Goal: Communication & Community: Answer question/provide support

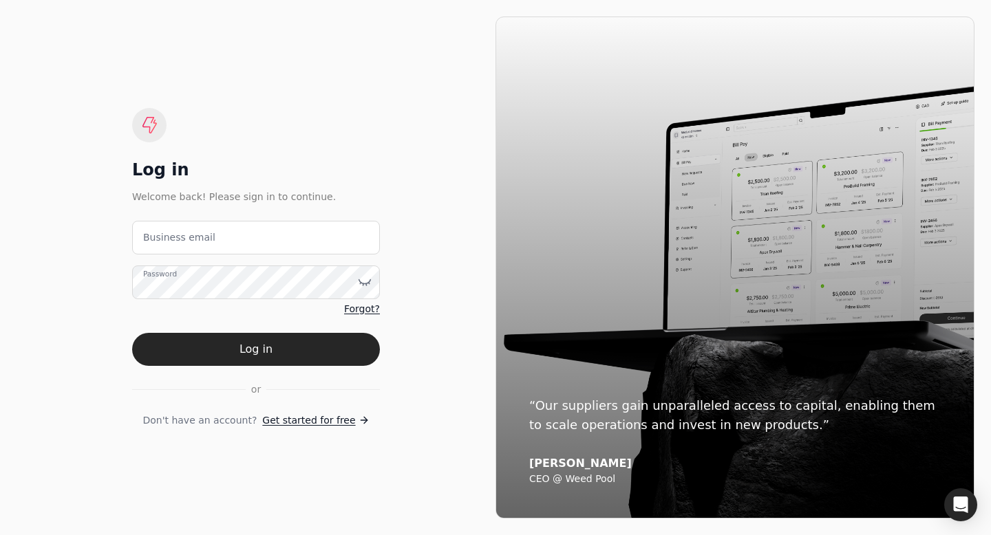
click at [158, 239] on label "Business email" at bounding box center [179, 237] width 72 height 14
click at [158, 239] on email "Business email" at bounding box center [256, 238] width 248 height 34
type email "[EMAIL_ADDRESS][DOMAIN_NAME]"
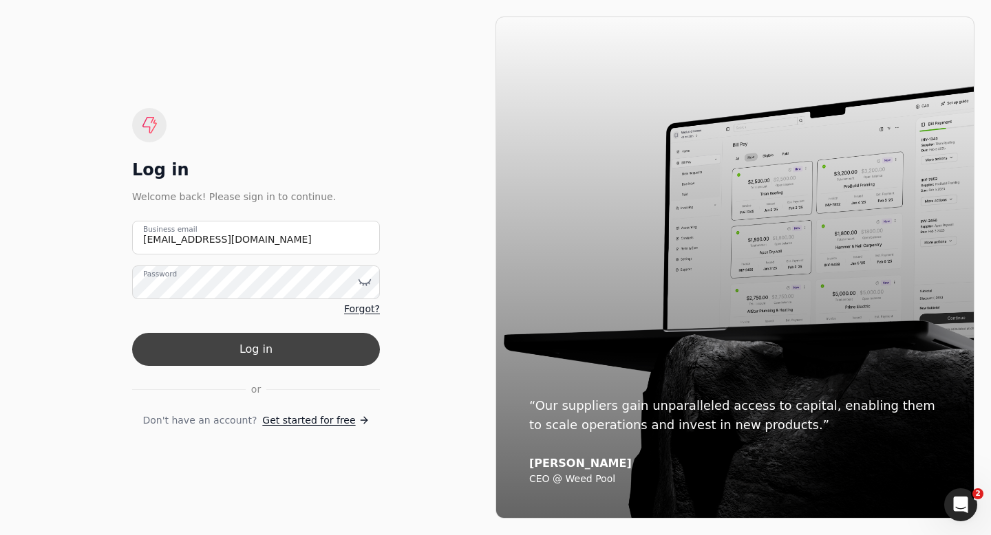
click at [226, 357] on button "Log in" at bounding box center [256, 349] width 248 height 33
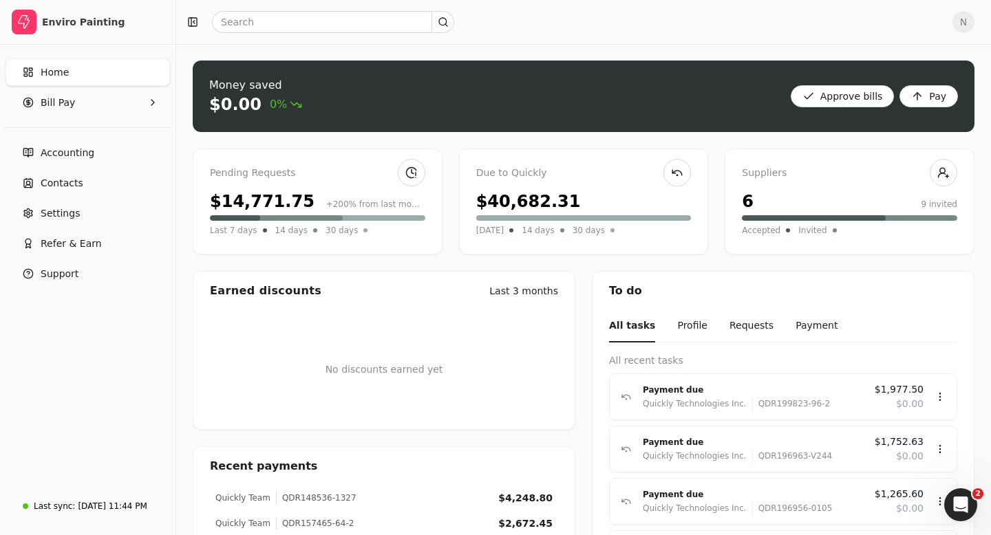
click at [962, 503] on icon "Open Intercom Messenger" at bounding box center [960, 505] width 23 height 23
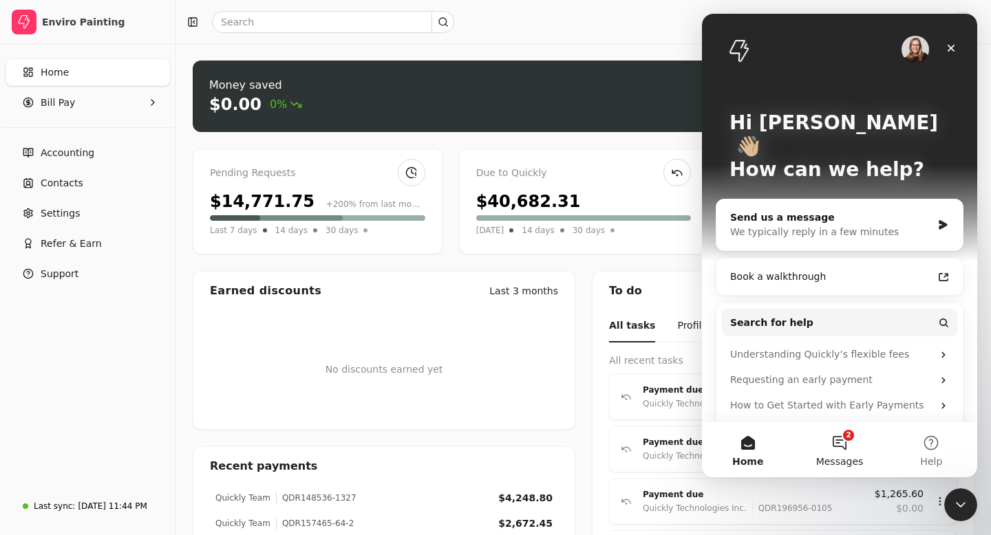
click at [830, 437] on button "2 Messages" at bounding box center [838, 449] width 91 height 55
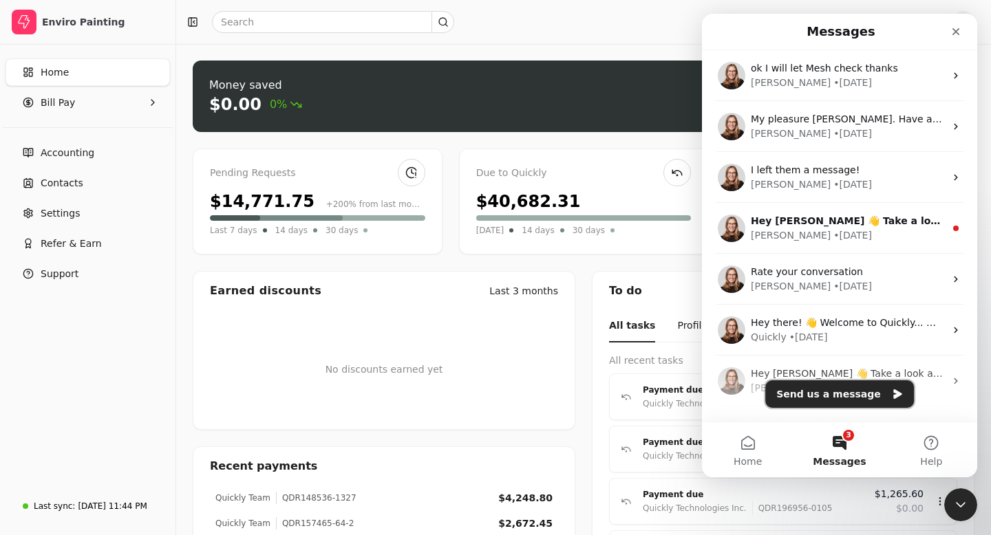
click at [842, 397] on button "Send us a message" at bounding box center [839, 394] width 149 height 28
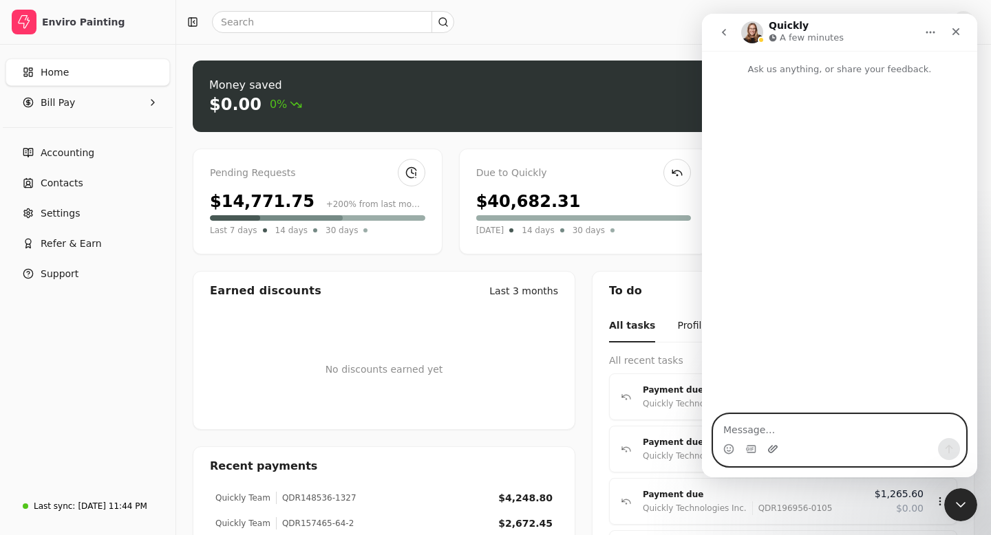
click at [771, 449] on icon "Upload attachment" at bounding box center [773, 449] width 10 height 8
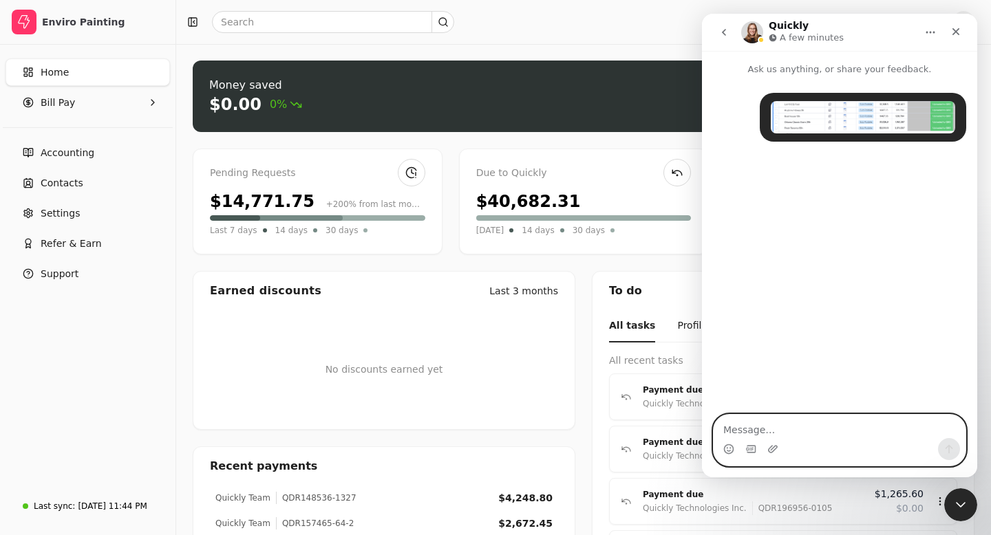
click at [746, 424] on textarea "Message…" at bounding box center [839, 426] width 252 height 23
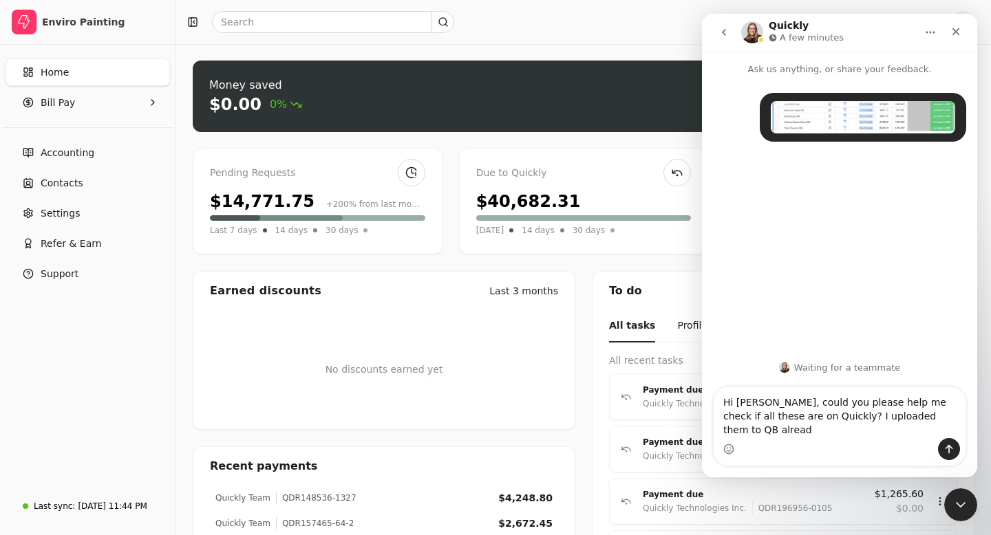
type textarea "Hi [PERSON_NAME], could you please help me check if all these are on Quickly? I…"
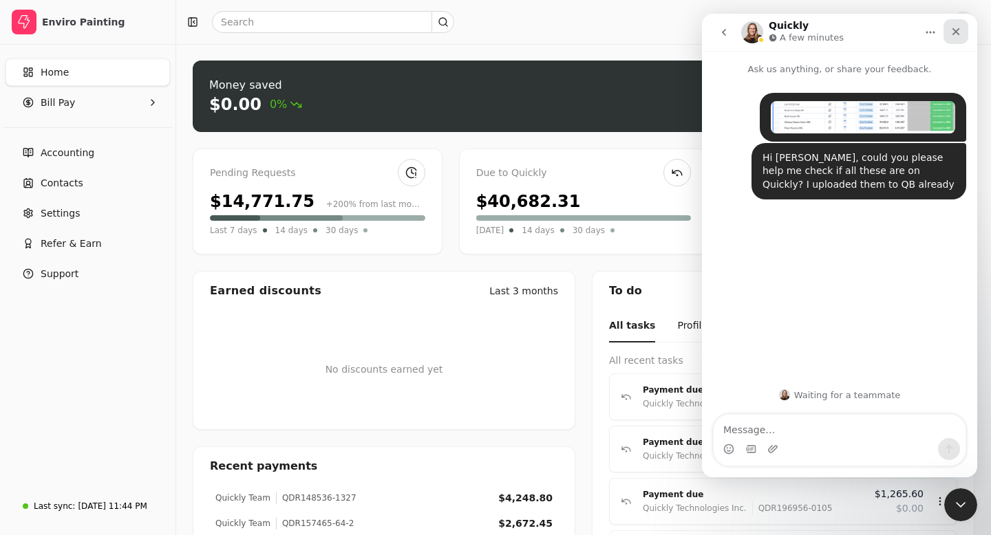
click at [955, 39] on div "Close" at bounding box center [955, 31] width 25 height 25
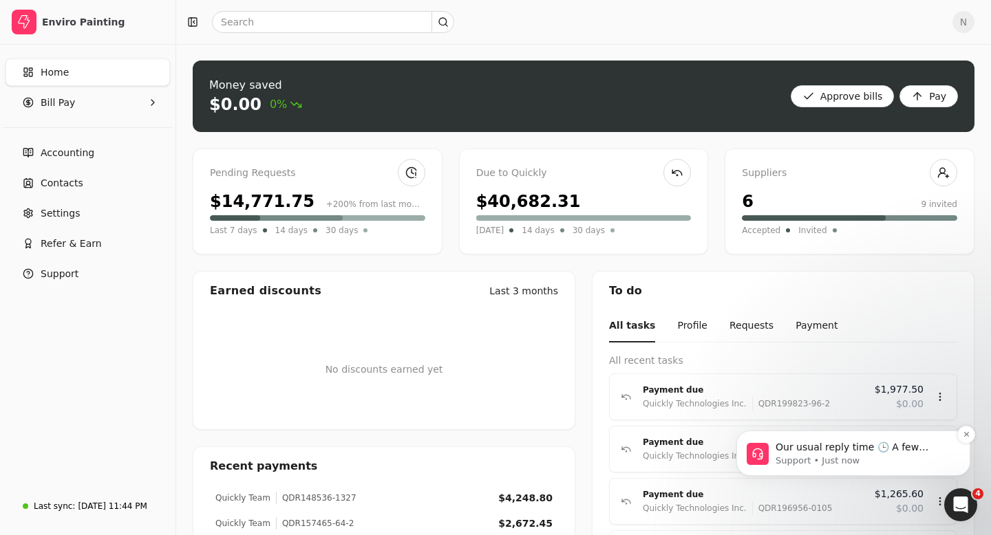
click at [895, 460] on p "Support • Just now" at bounding box center [863, 461] width 177 height 12
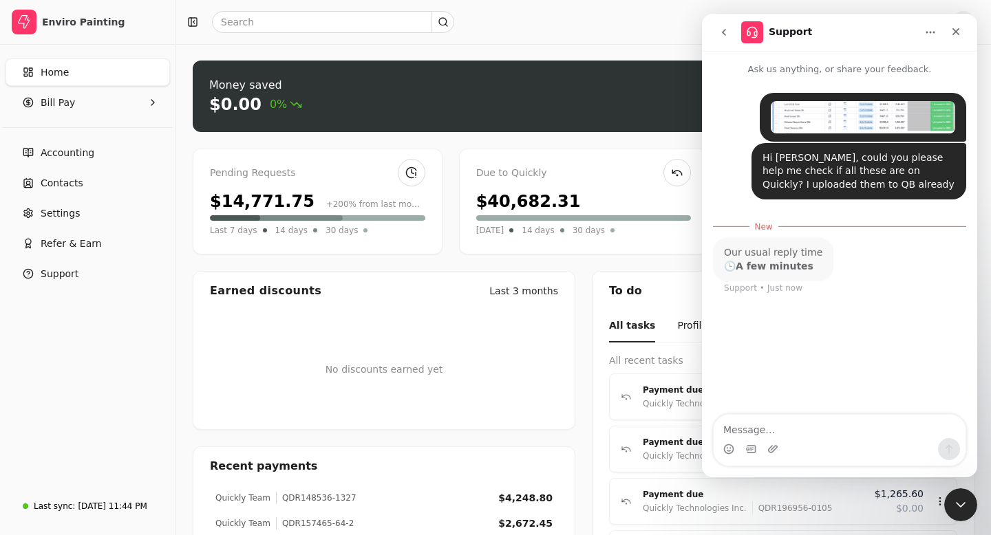
scroll to position [2, 0]
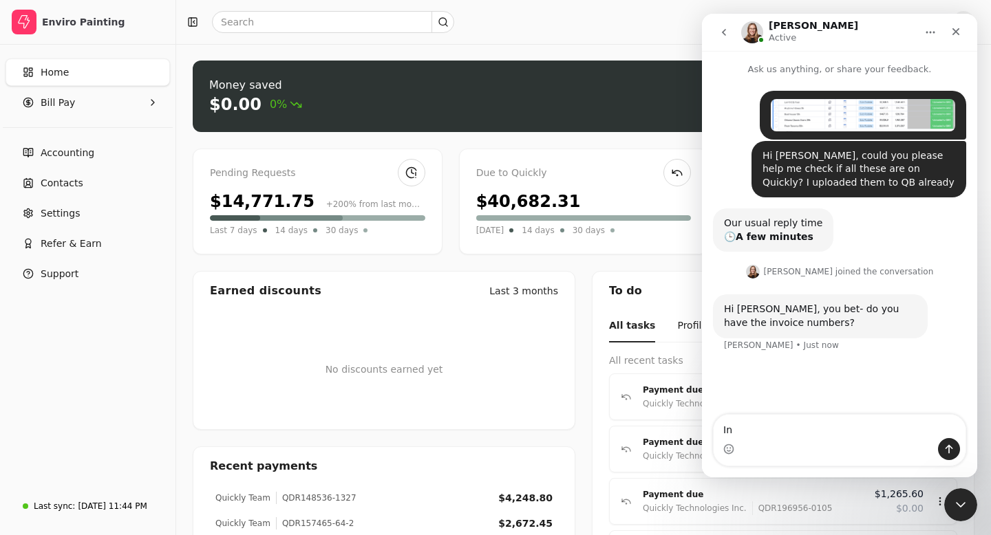
click at [825, 107] on img "Nancy says…" at bounding box center [862, 115] width 184 height 32
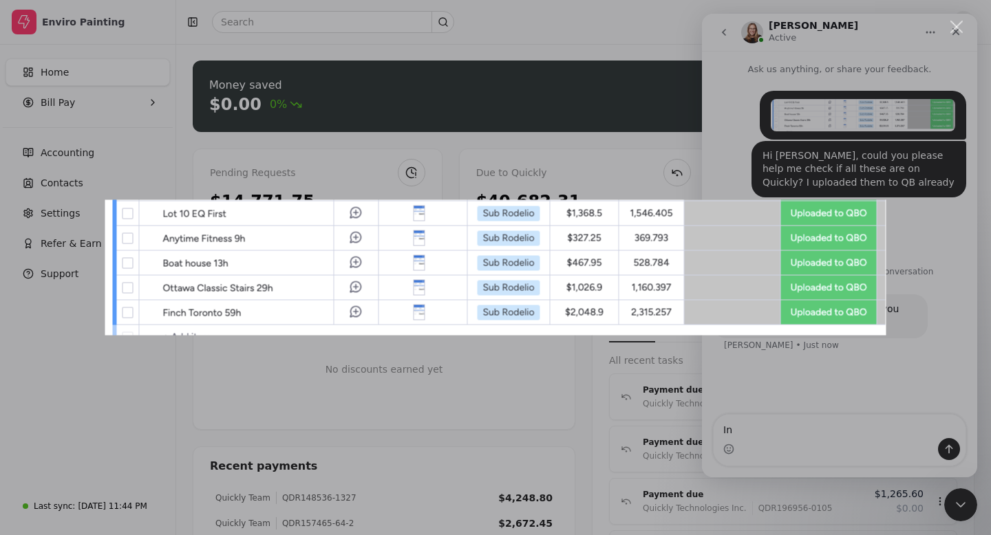
scroll to position [0, 0]
click at [958, 36] on div "Intercom messenger" at bounding box center [495, 267] width 991 height 535
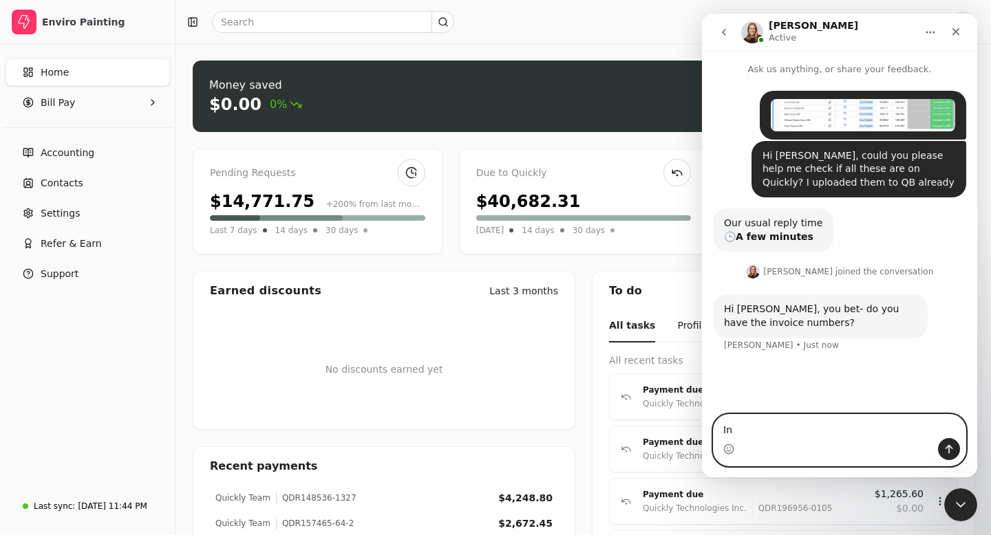
click at [772, 433] on textarea "In" at bounding box center [839, 426] width 252 height 23
type textarea "I"
click at [772, 446] on icon "Upload attachment" at bounding box center [772, 449] width 11 height 11
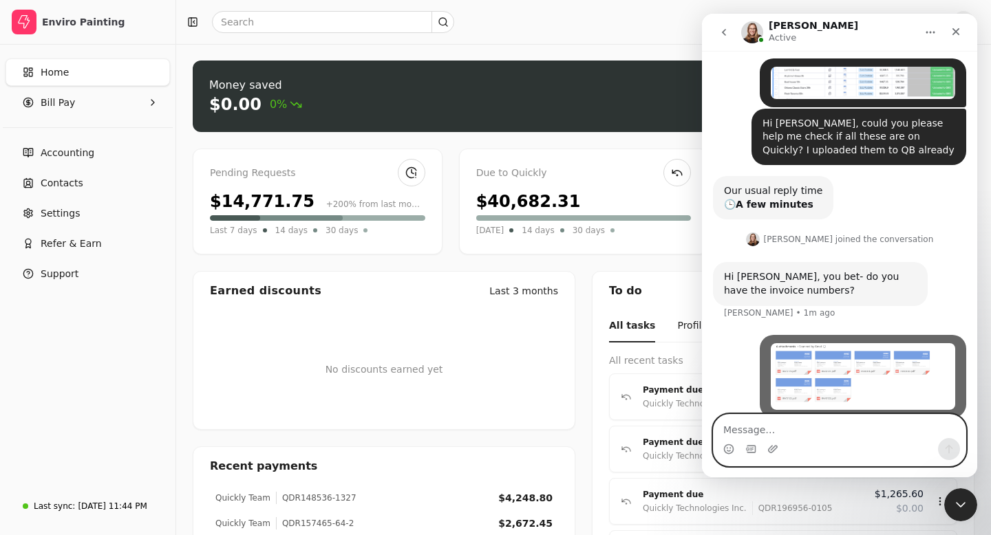
scroll to position [49, 0]
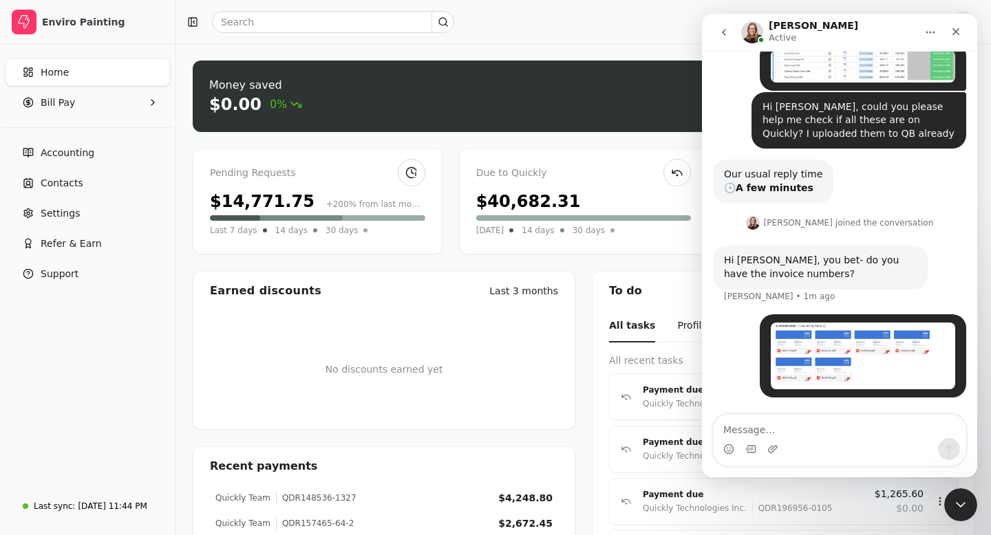
click at [863, 344] on img "Nancy says…" at bounding box center [862, 356] width 184 height 67
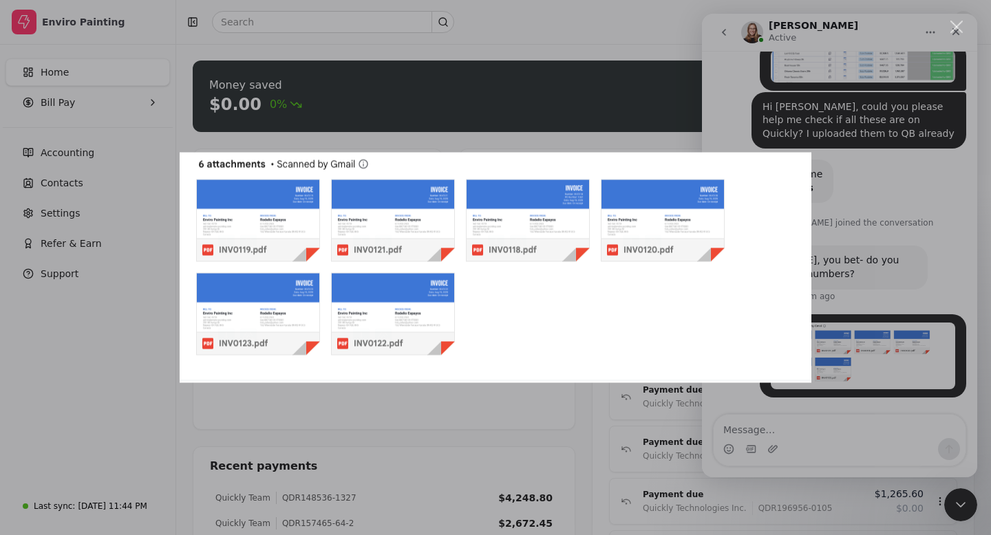
click at [950, 30] on div "Close" at bounding box center [956, 27] width 13 height 13
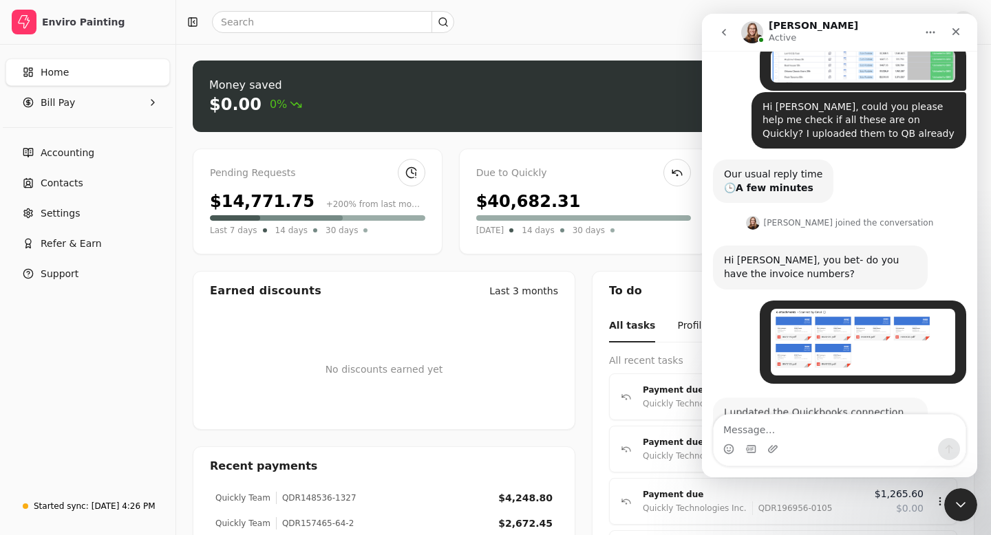
scroll to position [104, 0]
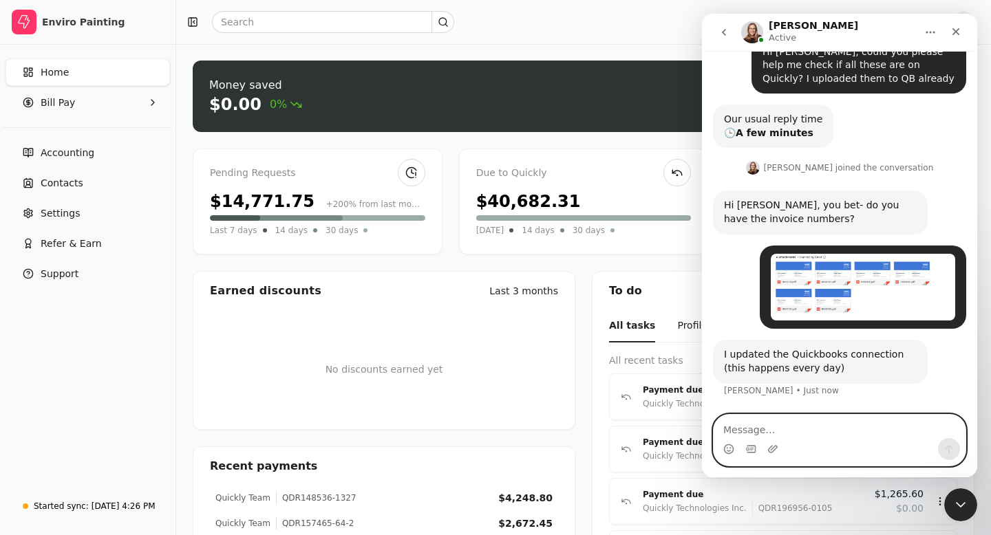
click at [733, 429] on textarea "Message…" at bounding box center [839, 426] width 252 height 23
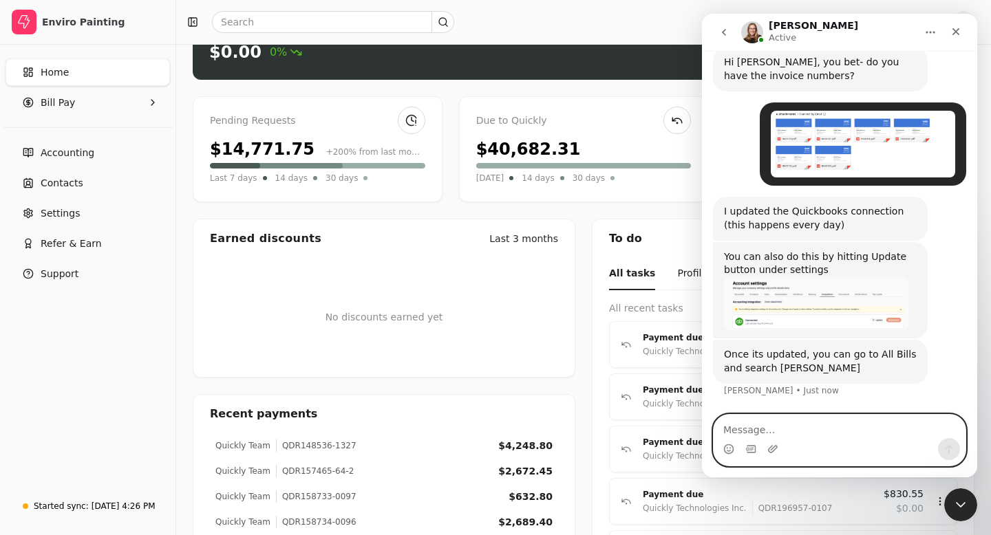
scroll to position [0, 0]
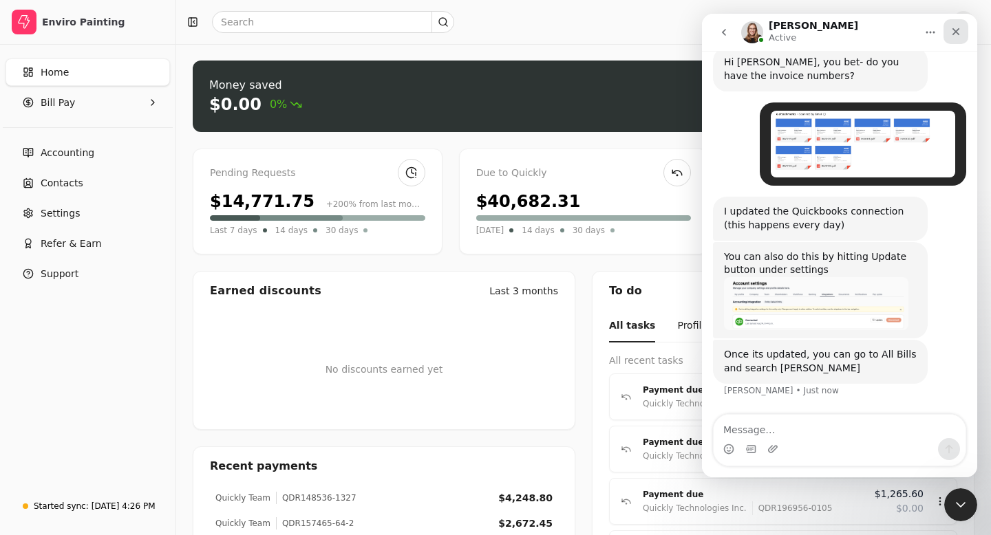
click at [958, 30] on icon "Close" at bounding box center [955, 31] width 11 height 11
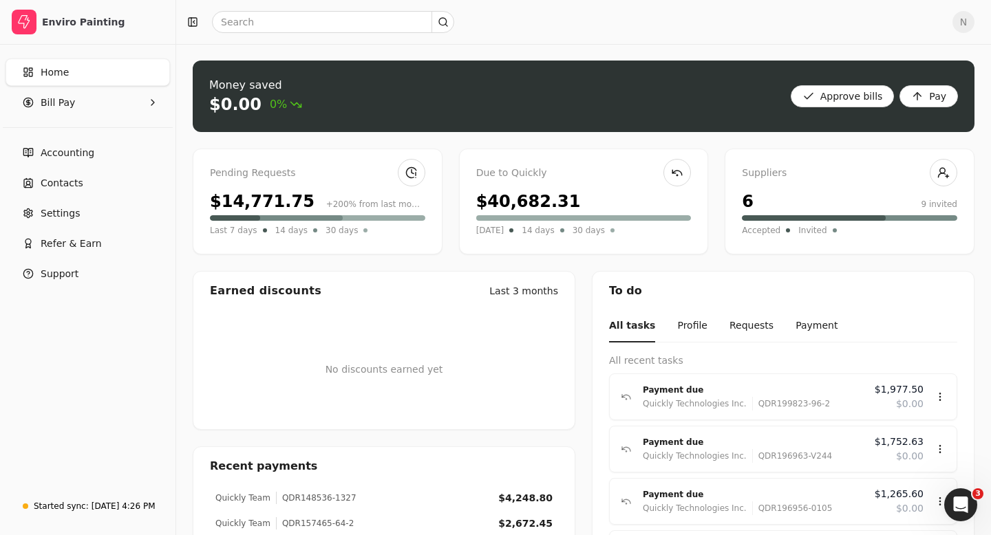
click at [966, 19] on span "N" at bounding box center [963, 22] width 22 height 22
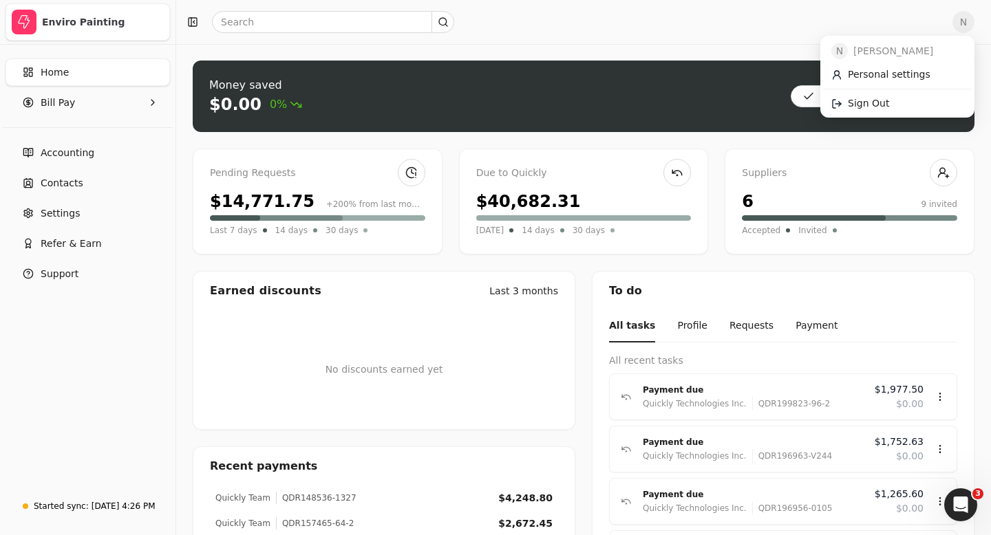
click at [17, 16] on icon "button" at bounding box center [24, 22] width 14 height 14
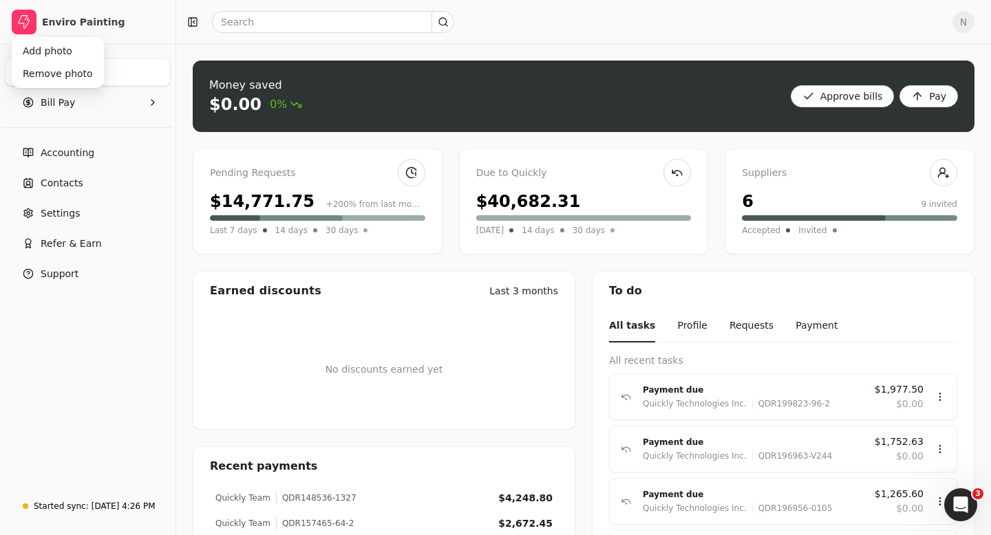
click at [962, 508] on icon "Open Intercom Messenger" at bounding box center [960, 505] width 23 height 23
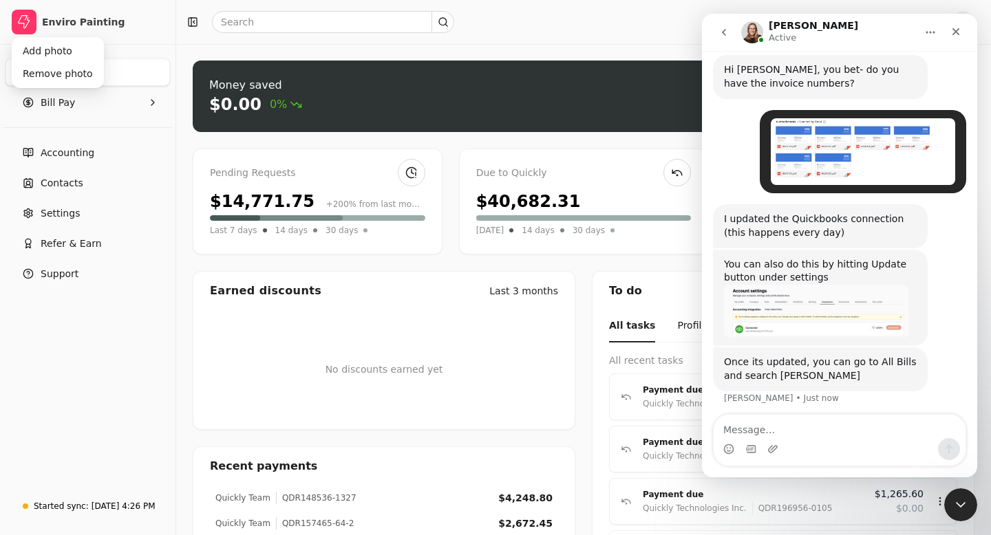
scroll to position [247, 0]
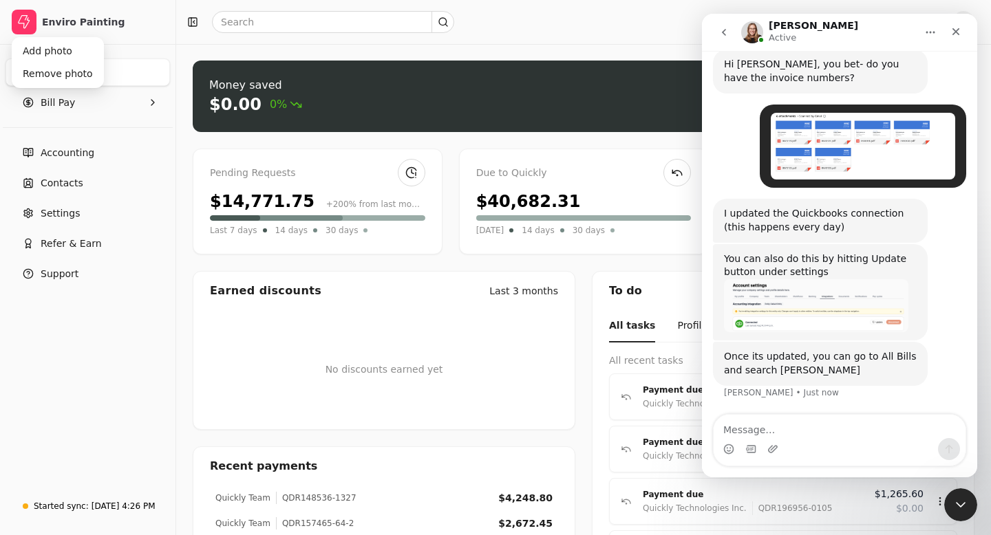
click at [806, 312] on img "Evanne says…" at bounding box center [816, 306] width 184 height 54
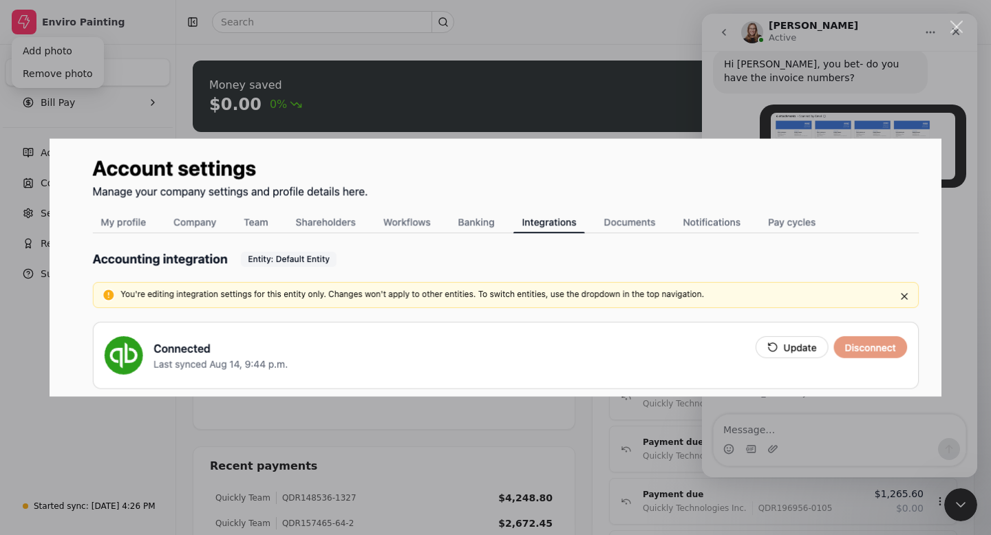
click at [953, 32] on div "Close" at bounding box center [956, 27] width 13 height 13
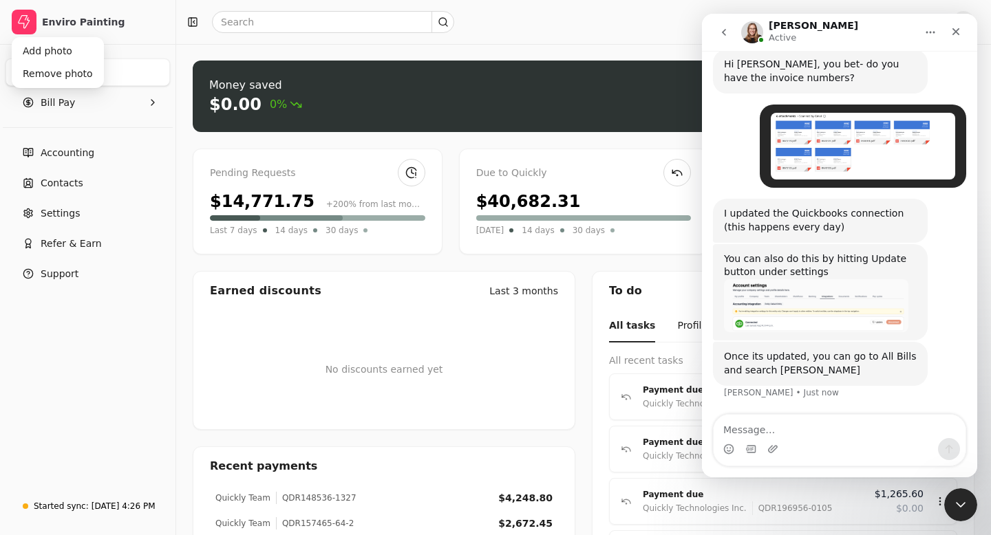
click at [653, 26] on div at bounding box center [561, 22] width 759 height 22
click at [719, 30] on icon "go back" at bounding box center [723, 32] width 11 height 11
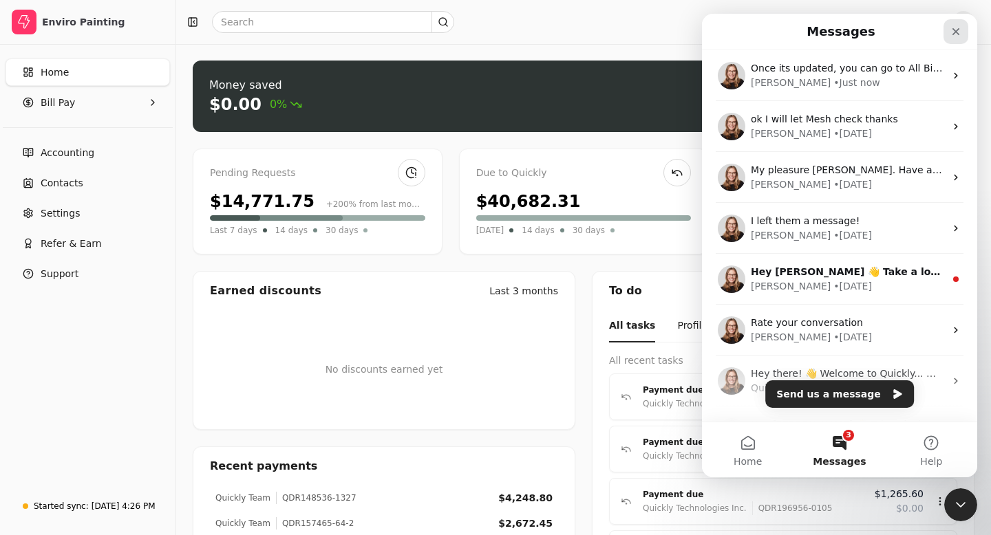
click at [959, 34] on icon "Close" at bounding box center [955, 31] width 11 height 11
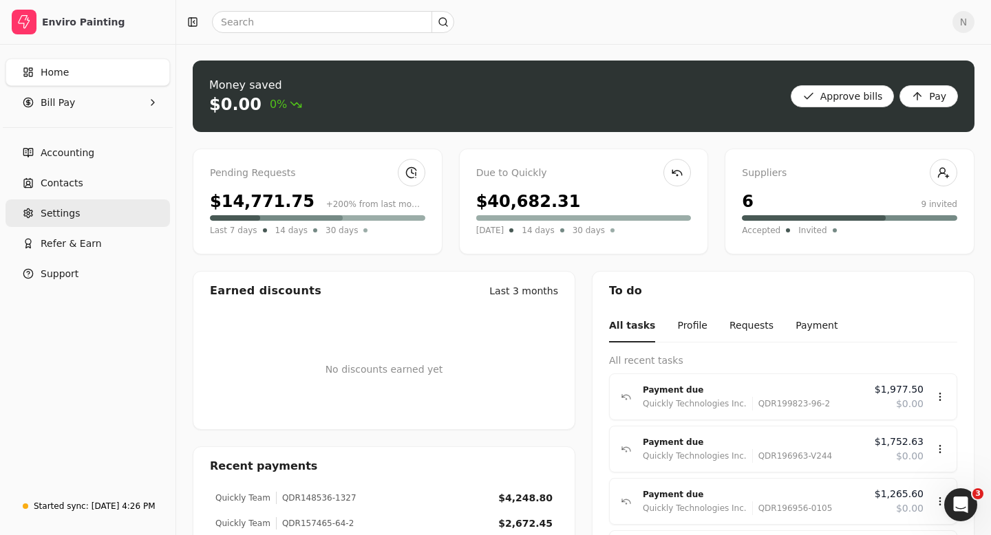
click at [45, 219] on span "Settings" at bounding box center [60, 213] width 39 height 14
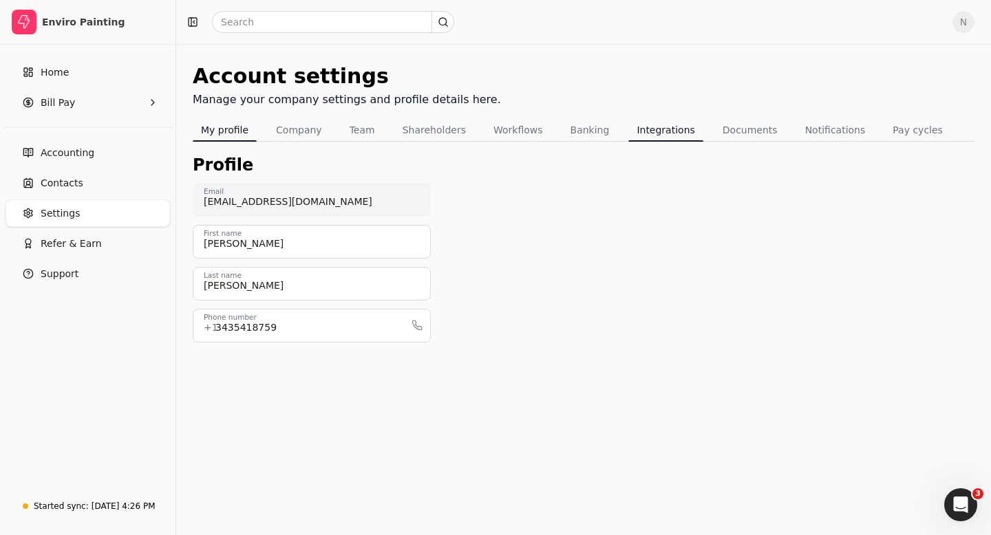
click at [642, 129] on button "Integrations" at bounding box center [665, 130] width 74 height 22
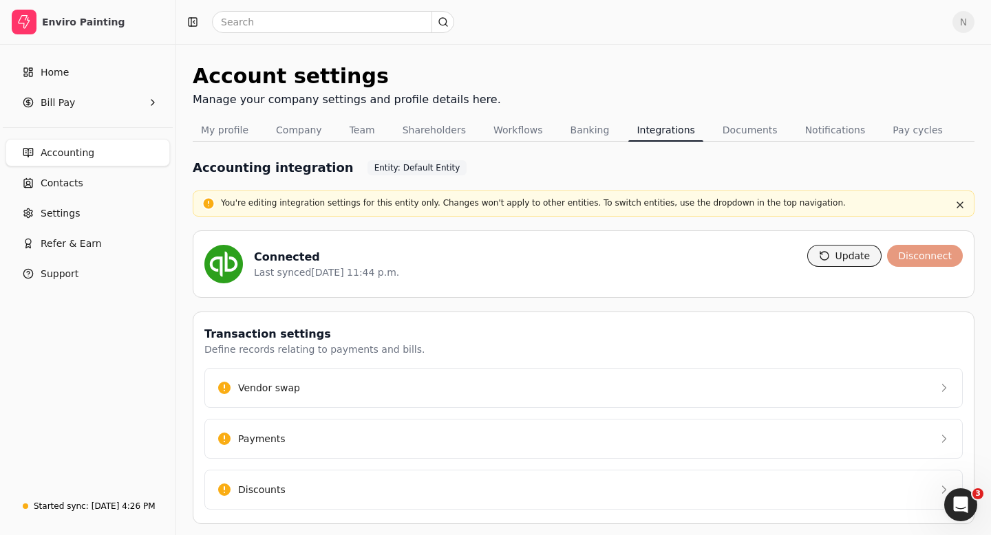
click at [843, 257] on button "Update" at bounding box center [844, 256] width 75 height 22
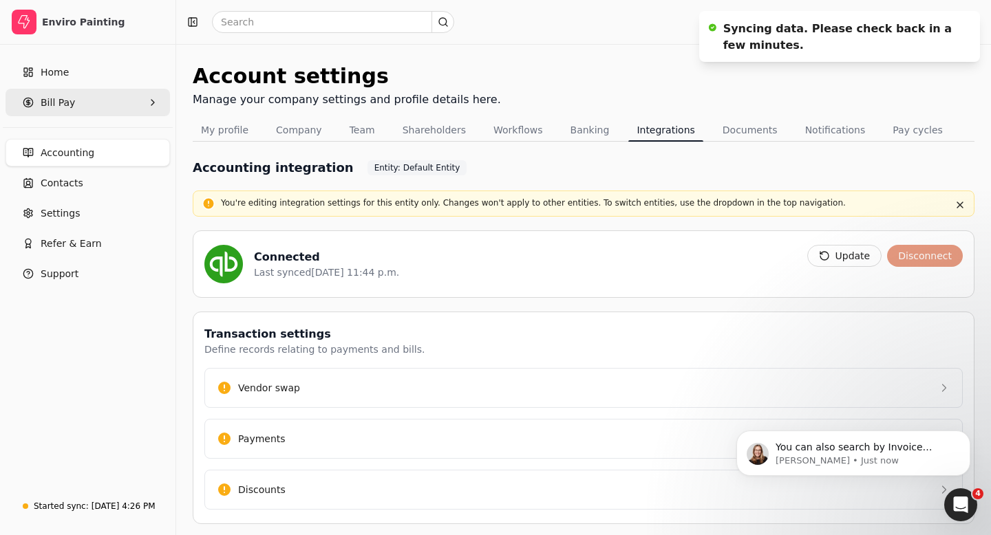
click at [74, 102] on Pay "Bill Pay" at bounding box center [88, 103] width 164 height 28
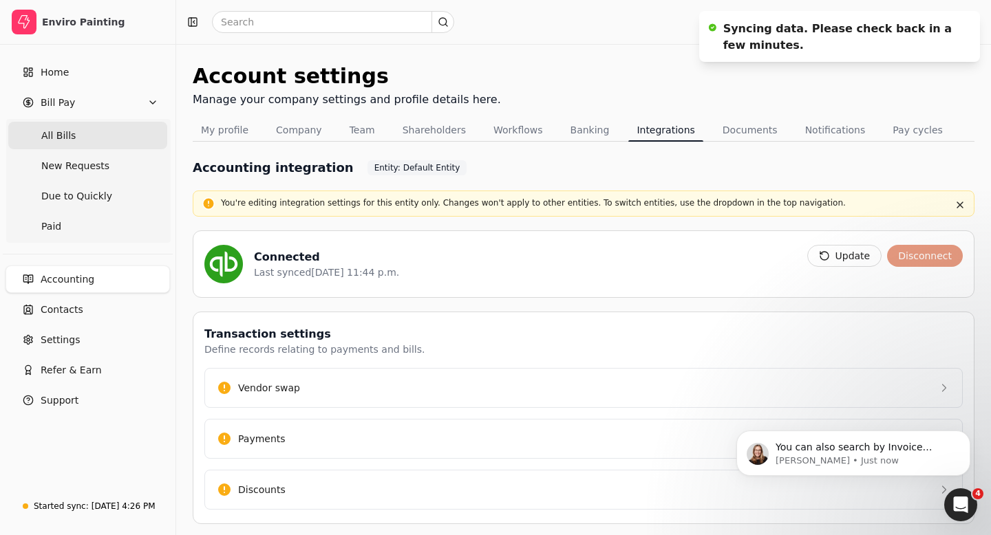
click at [71, 144] on Bills "All Bills" at bounding box center [87, 136] width 159 height 28
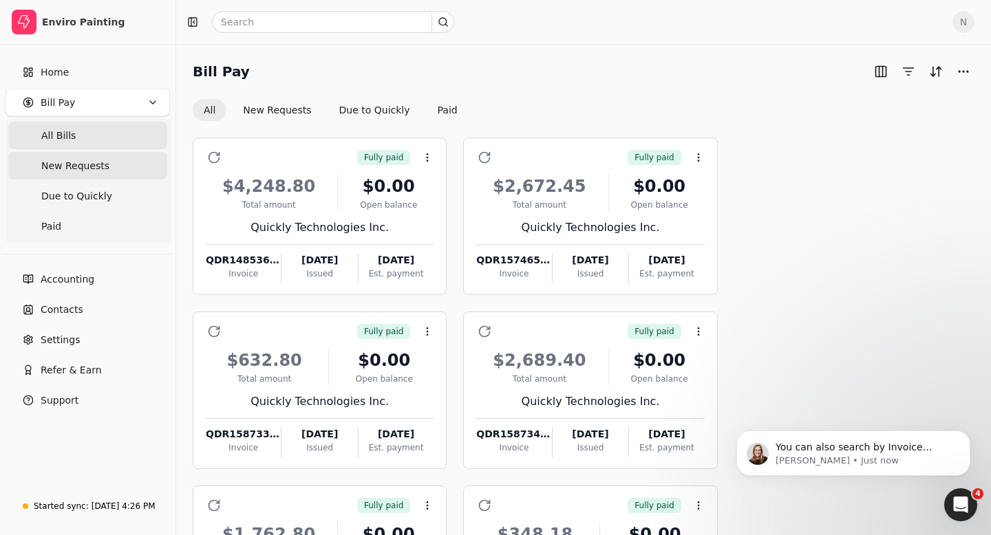
click at [76, 169] on span "New Requests" at bounding box center [75, 166] width 68 height 14
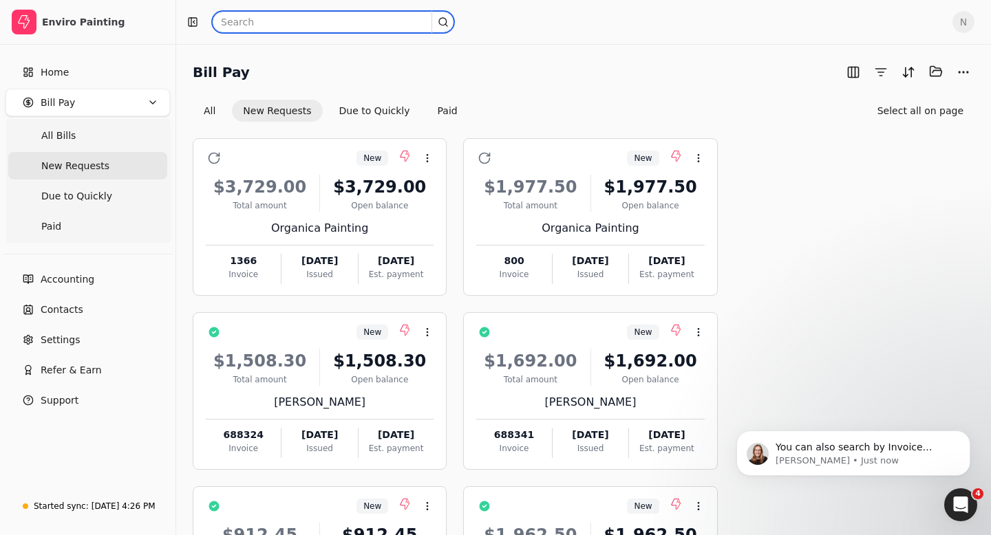
click at [239, 23] on input "text" at bounding box center [333, 22] width 242 height 22
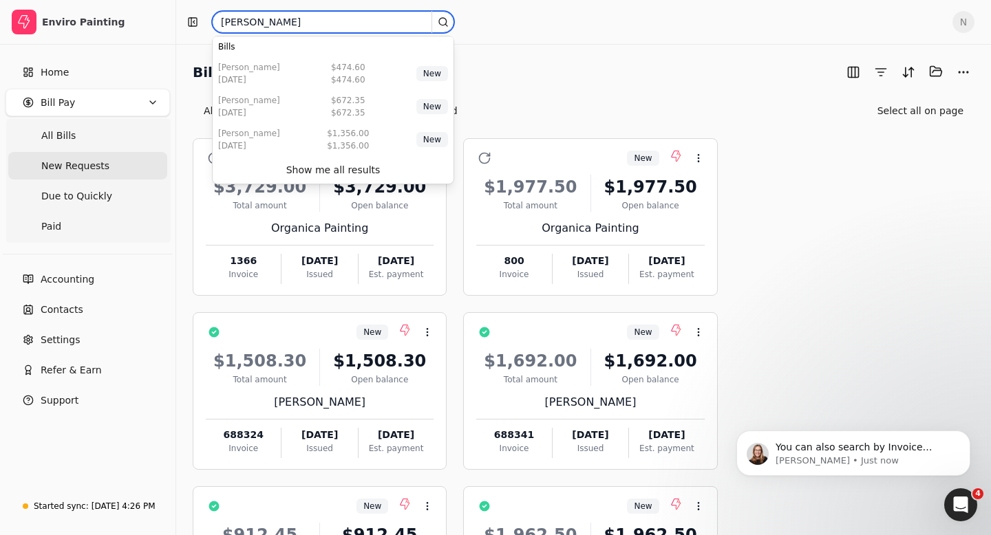
type input "[PERSON_NAME]"
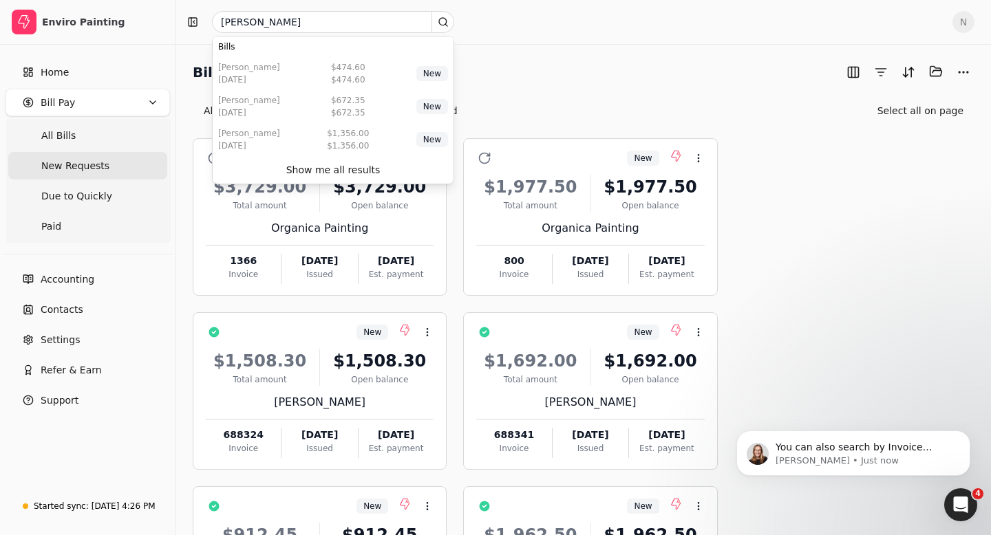
click at [550, 88] on div "Bill Pay Selected items: 0 All New Requests Due to Quickly Paid Select all on p…" at bounding box center [583, 91] width 781 height 61
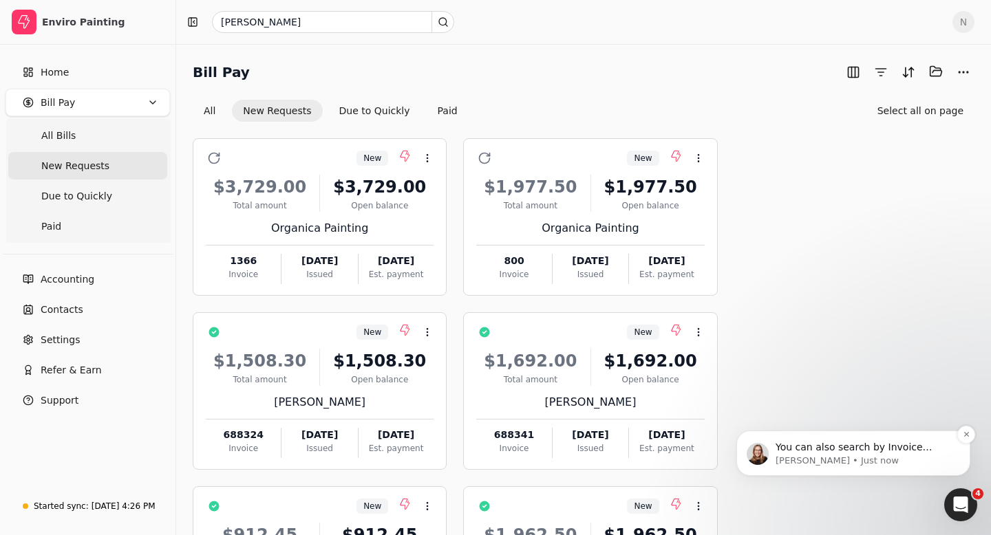
click at [844, 455] on p "[PERSON_NAME] • Just now" at bounding box center [863, 461] width 177 height 12
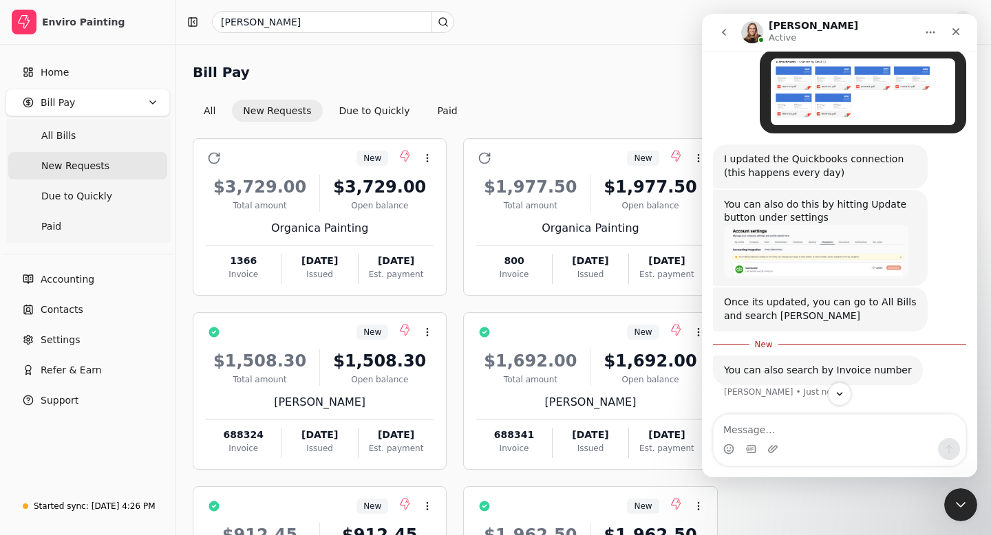
scroll to position [301, 0]
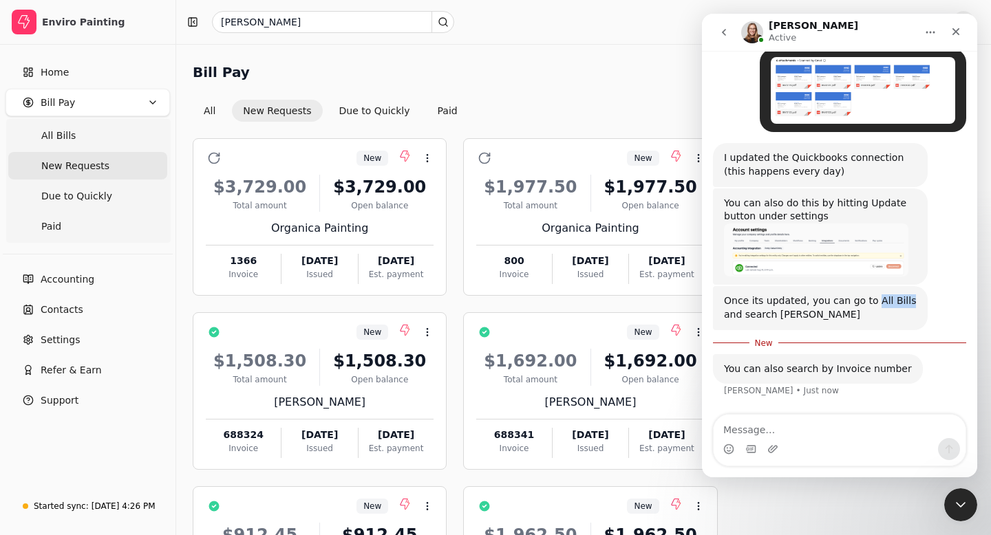
drag, startPoint x: 868, startPoint y: 298, endPoint x: 910, endPoint y: 299, distance: 42.0
click at [910, 299] on div "Once its updated, you can go to All Bills and search [PERSON_NAME]" at bounding box center [820, 307] width 193 height 27
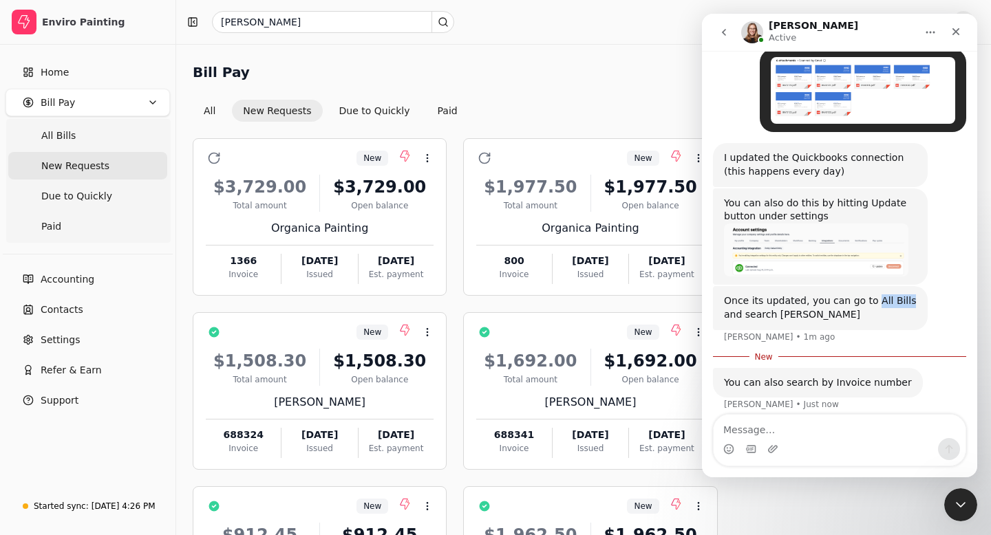
scroll to position [314, 0]
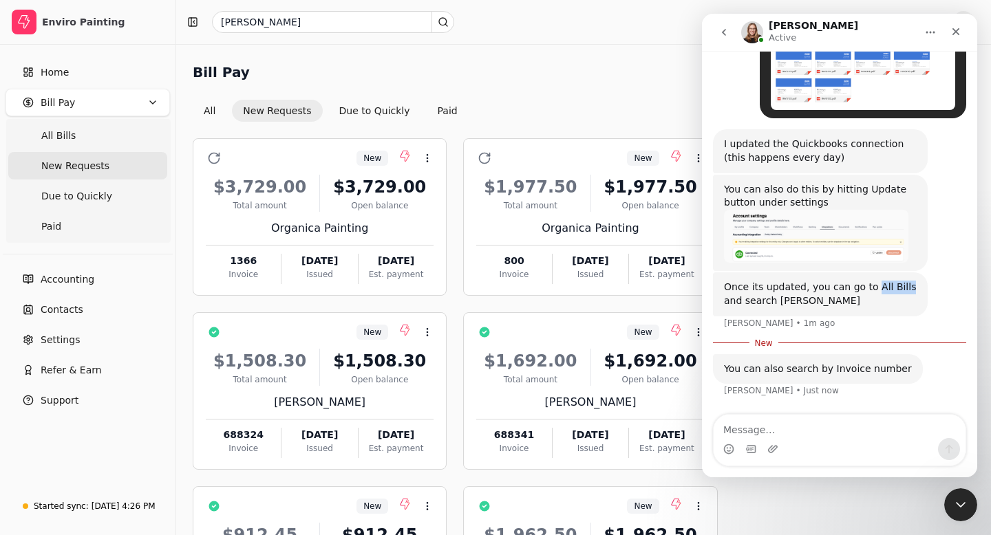
copy div "All Bills"
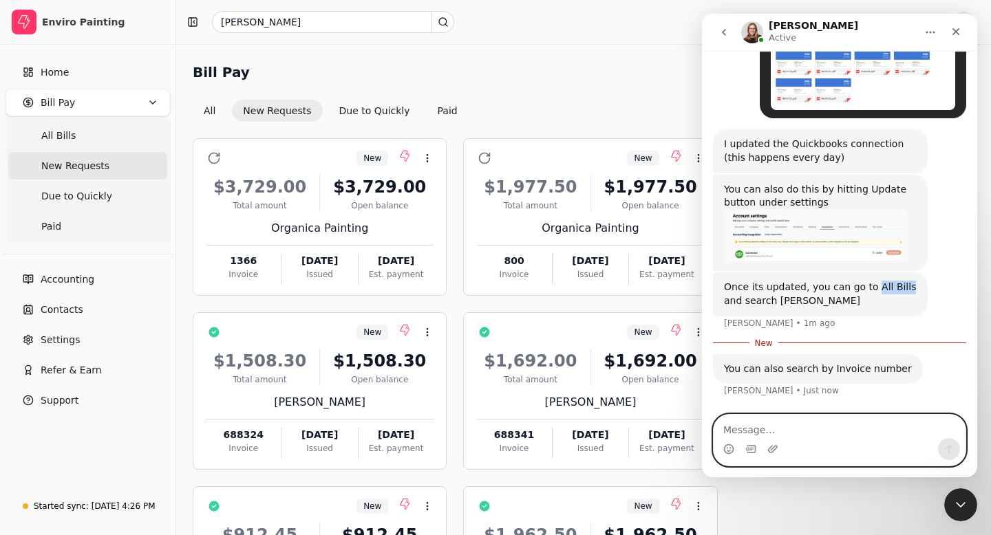
click at [733, 432] on textarea "Message…" at bounding box center [839, 426] width 252 height 23
paste textarea "All Bills"
type textarea "All Bills and new request right?"
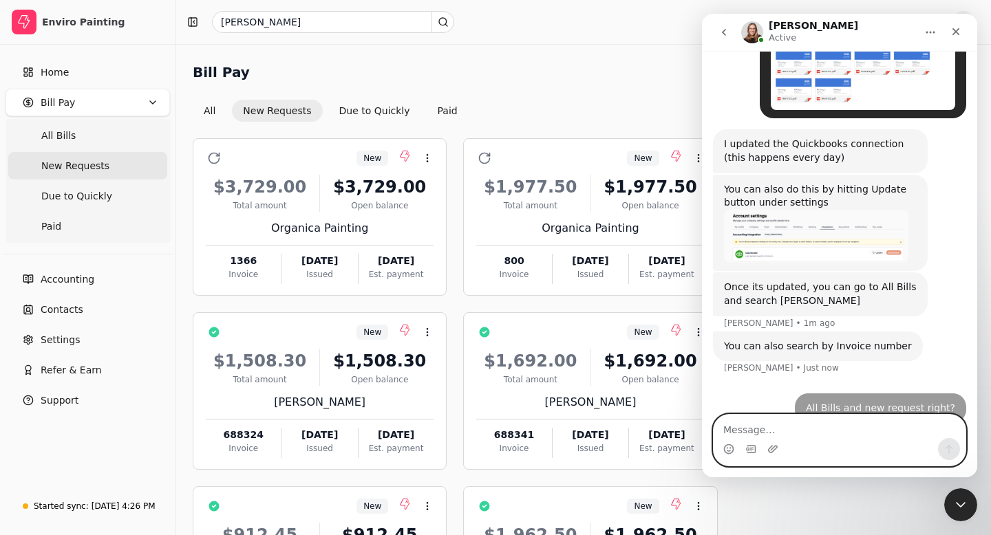
scroll to position [333, 0]
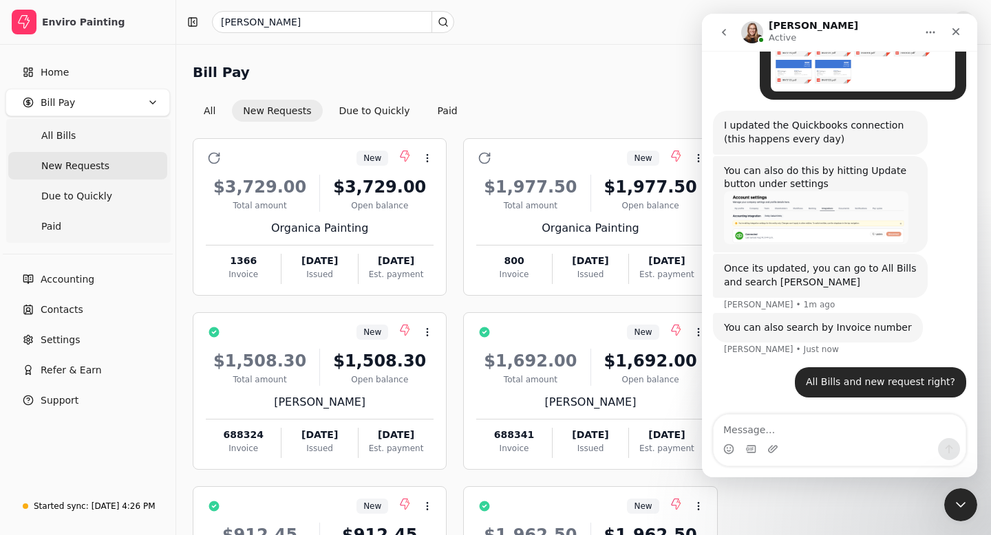
click at [966, 508] on icon "Close Intercom Messenger" at bounding box center [960, 505] width 17 height 17
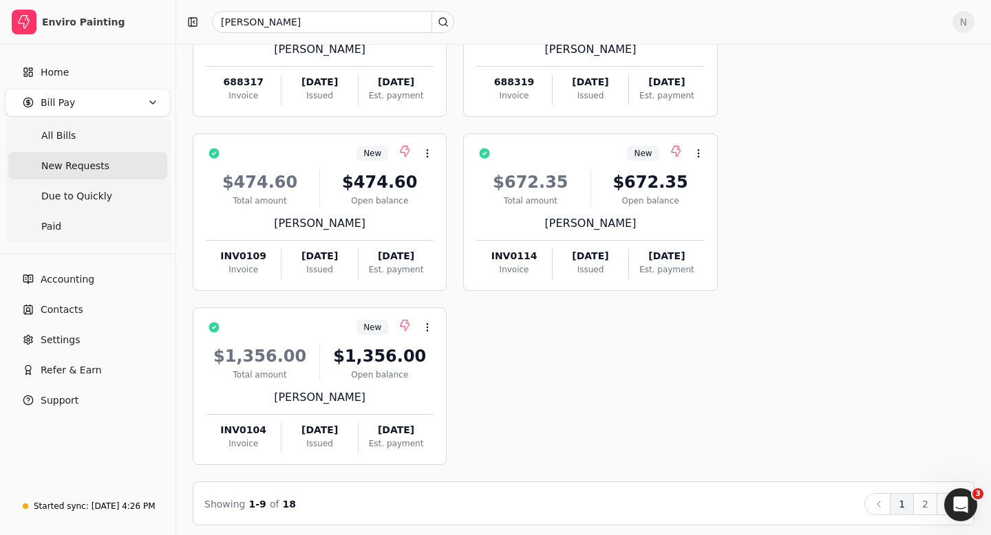
scroll to position [533, 0]
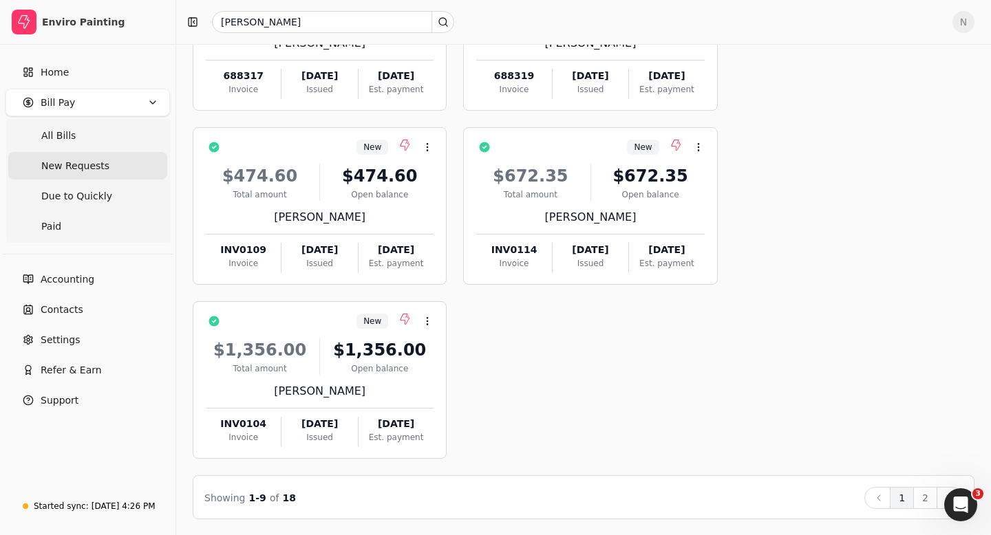
click at [105, 164] on Requests "New Requests" at bounding box center [87, 166] width 159 height 28
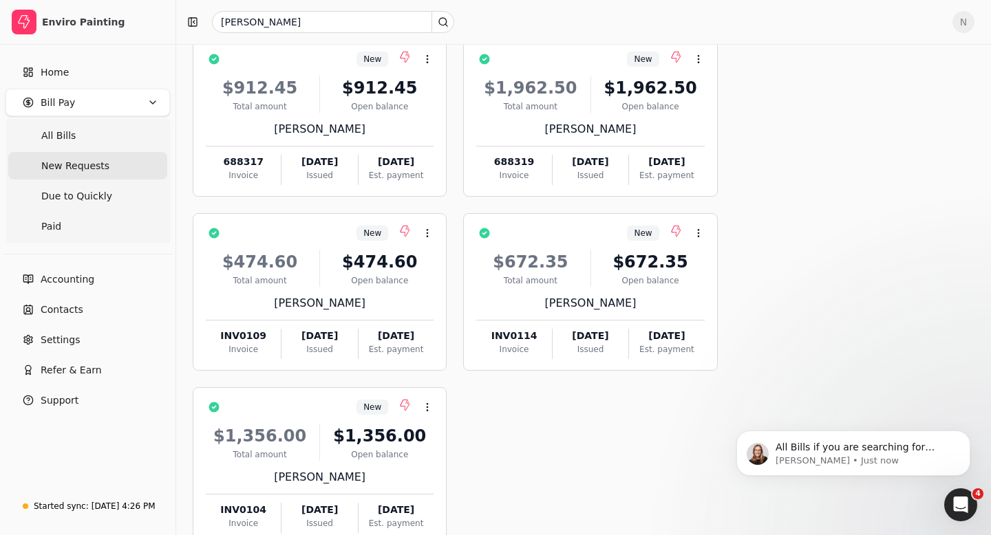
scroll to position [0, 0]
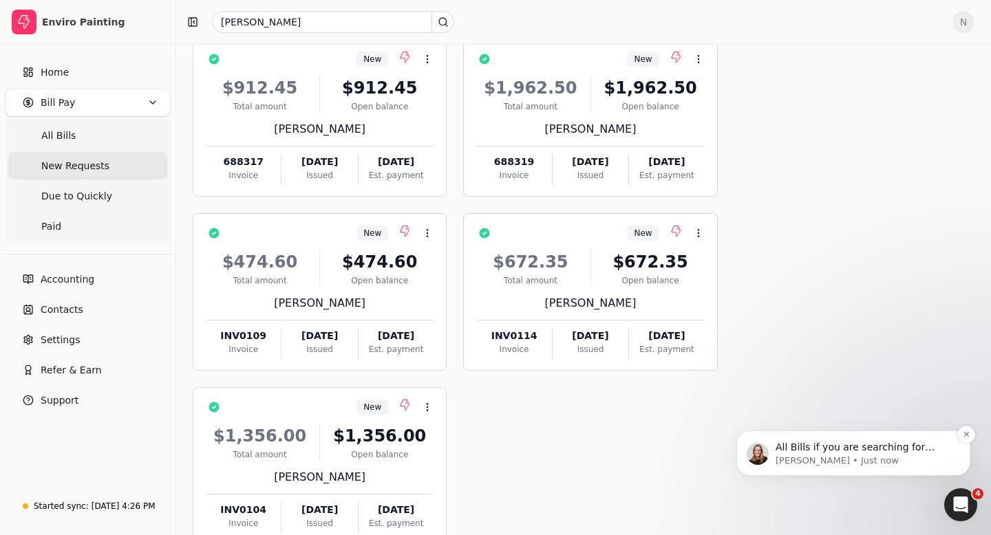
click at [852, 453] on p "All Bills if you are searching for something" at bounding box center [863, 448] width 177 height 14
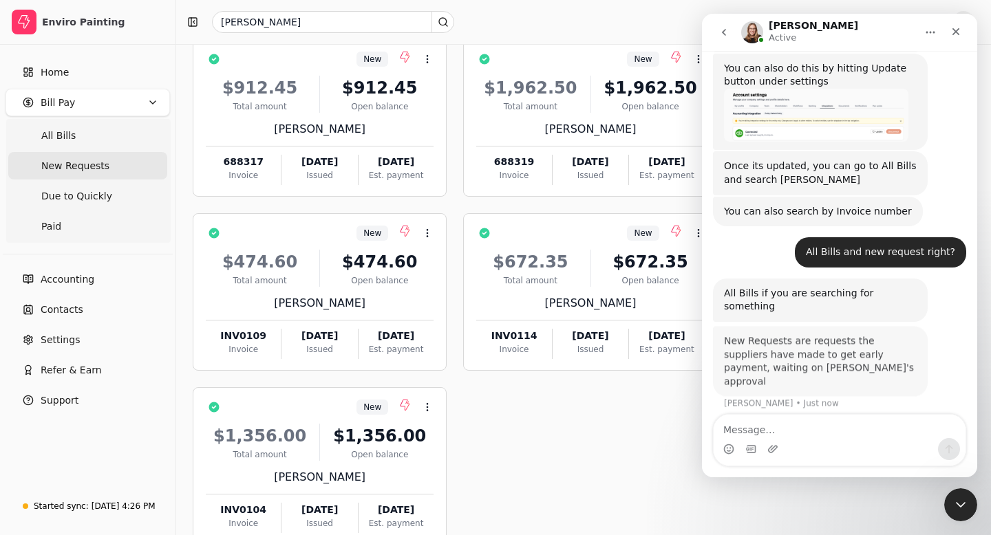
scroll to position [418, 0]
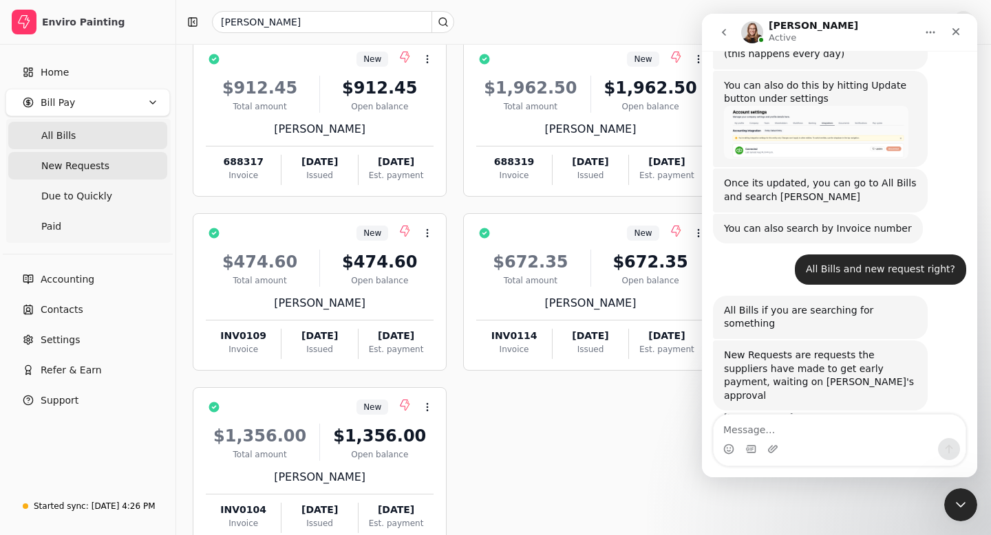
click at [80, 136] on Bills "All Bills" at bounding box center [87, 136] width 159 height 28
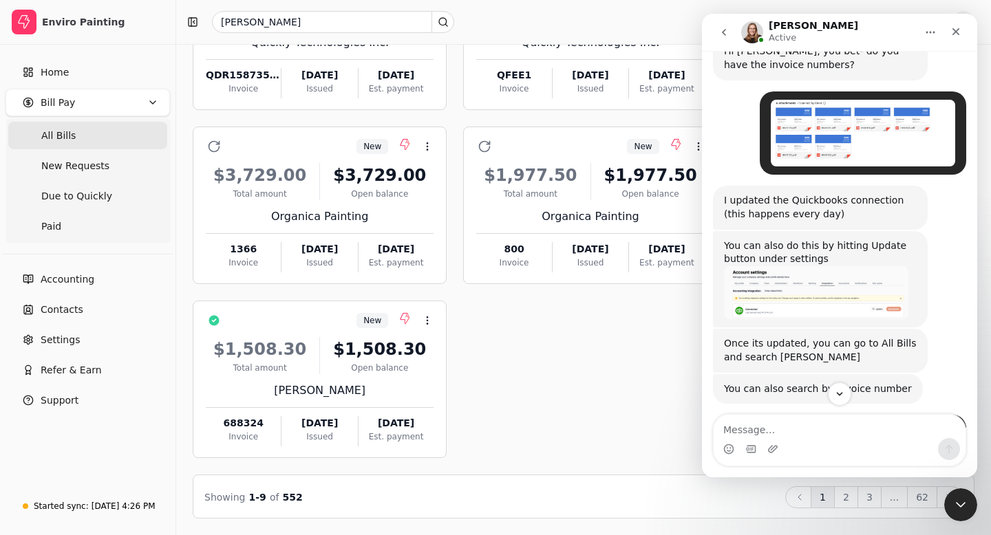
scroll to position [418, 0]
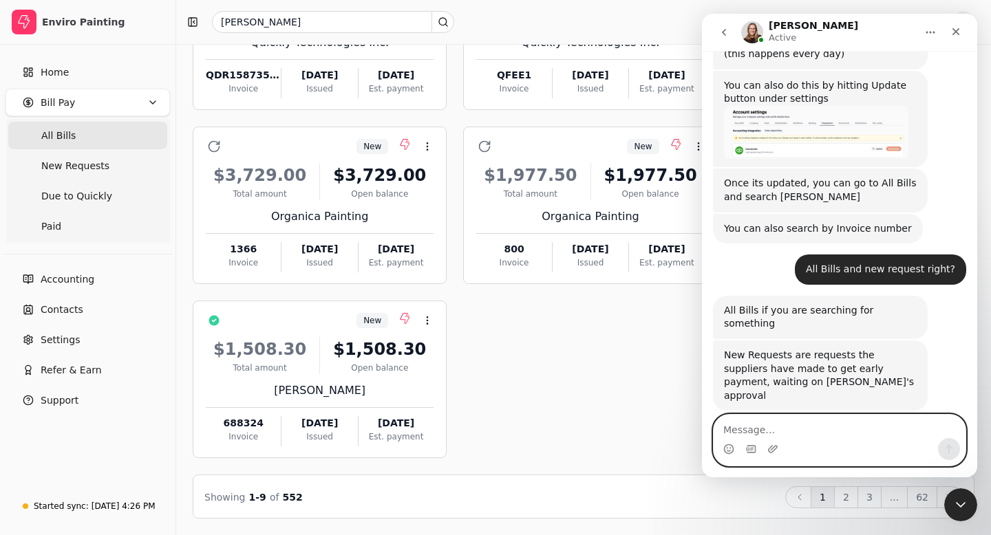
click at [731, 434] on textarea "Message…" at bounding box center [839, 426] width 252 height 23
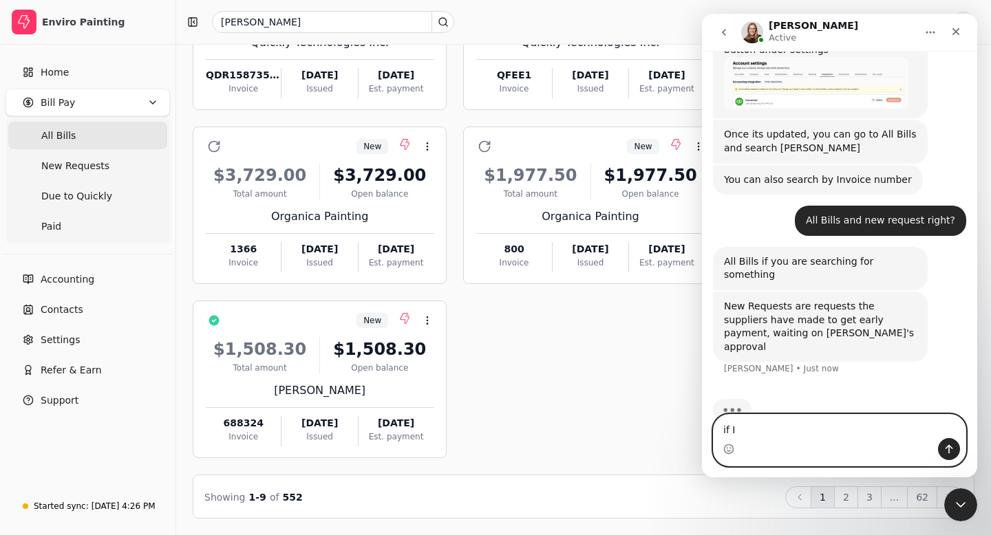
scroll to position [471, 0]
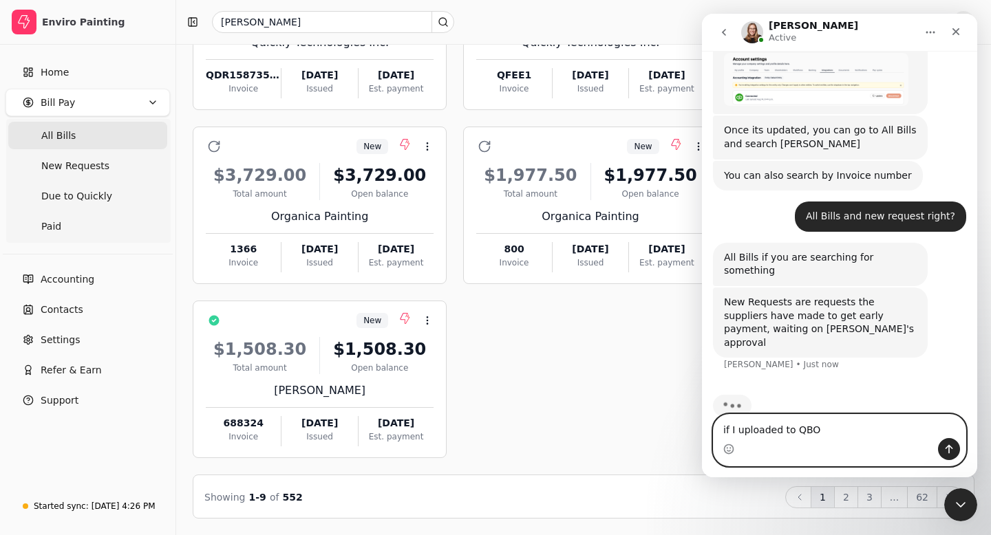
click at [735, 429] on textarea "if I uploaded to QBO" at bounding box center [839, 426] width 252 height 23
click at [834, 433] on textarea "if I just uploaded to QBO" at bounding box center [839, 426] width 252 height 23
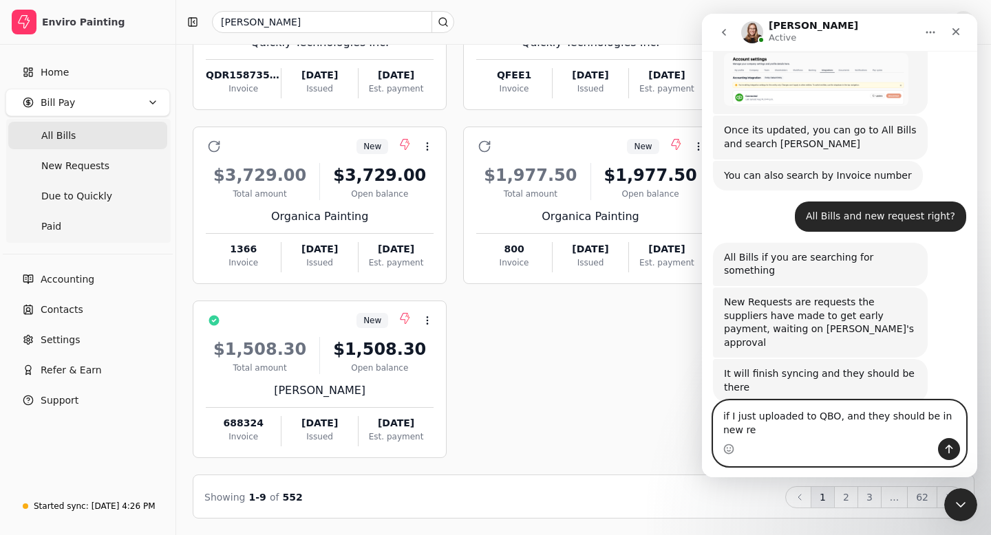
scroll to position [477, 0]
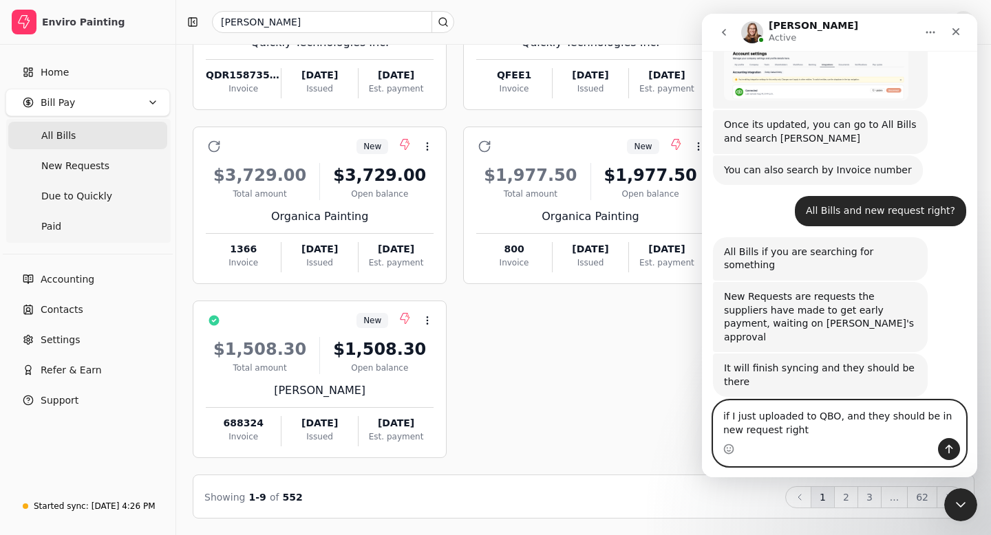
type textarea "if I just uploaded to QBO, and they should be in new request right?"
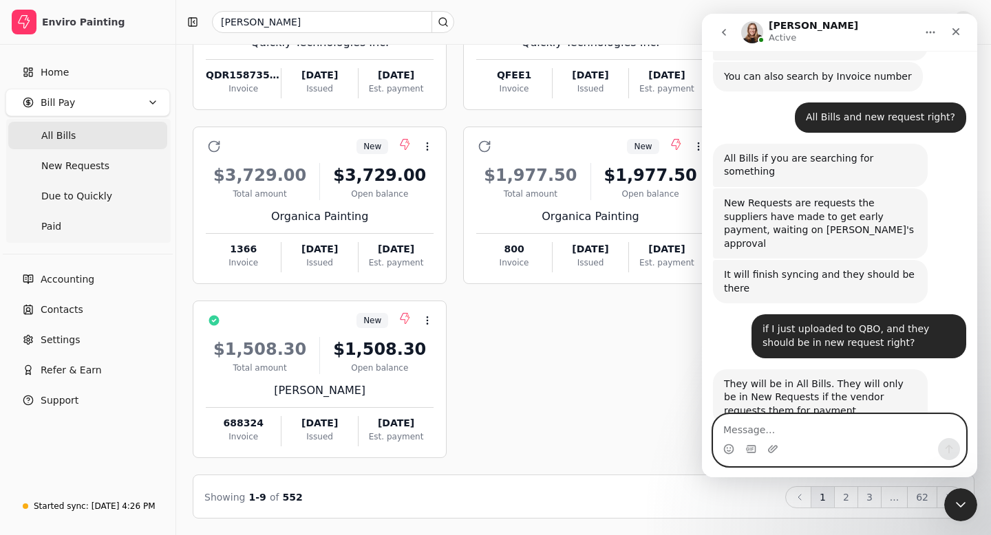
scroll to position [585, 0]
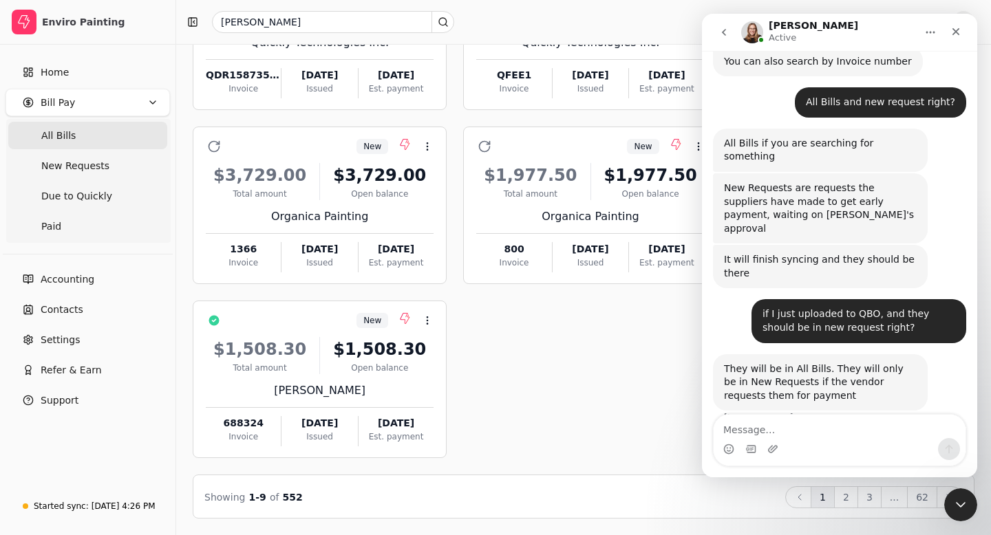
click at [85, 137] on Bills "All Bills" at bounding box center [87, 136] width 159 height 28
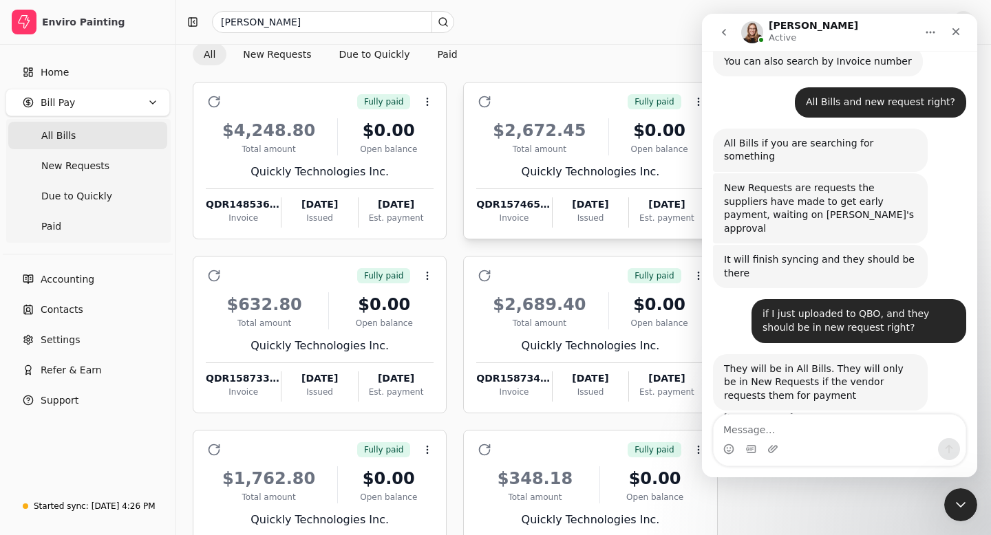
scroll to position [54, 0]
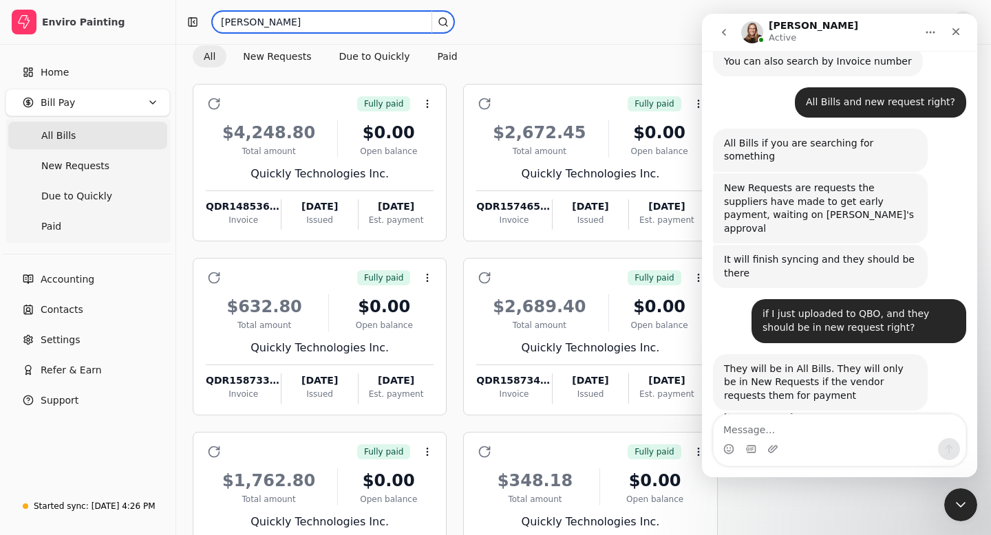
click at [260, 24] on input "[PERSON_NAME]" at bounding box center [333, 22] width 242 height 22
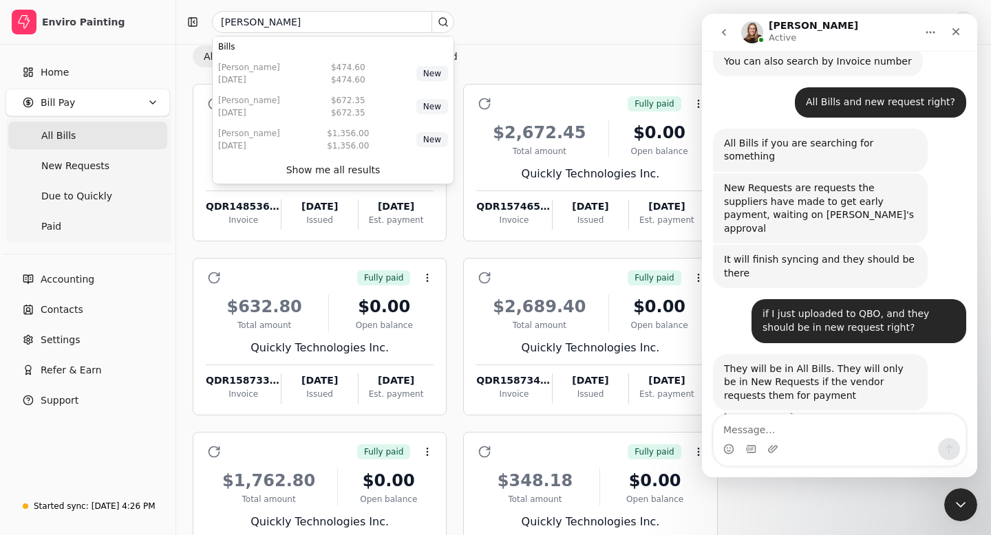
click at [525, 41] on div "[PERSON_NAME] N" at bounding box center [583, 22] width 814 height 44
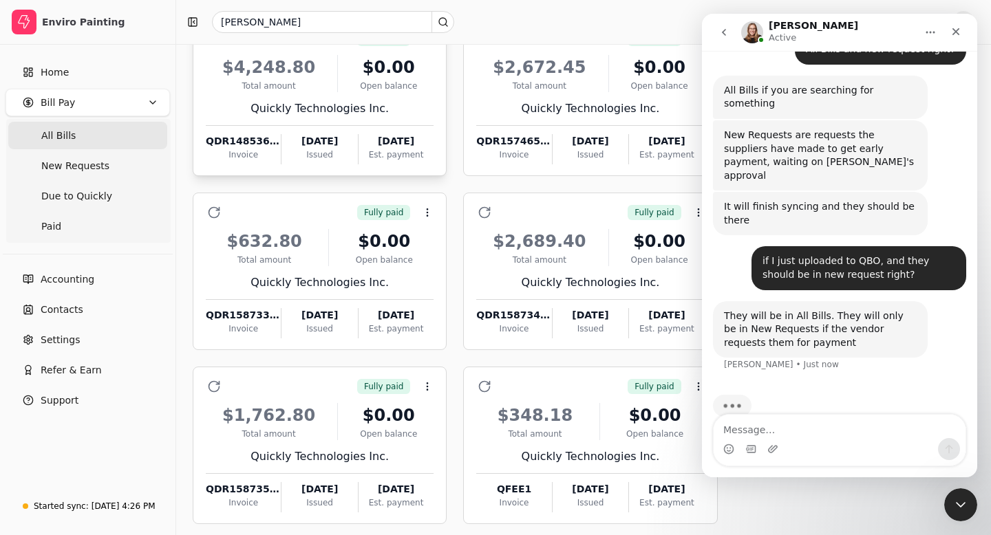
scroll to position [0, 0]
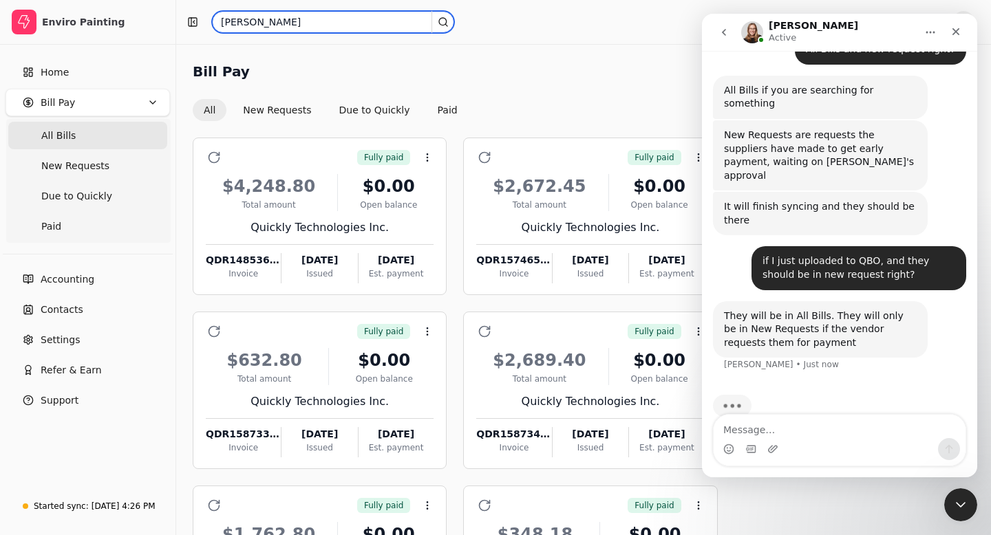
click at [259, 21] on input "[PERSON_NAME]" at bounding box center [333, 22] width 242 height 22
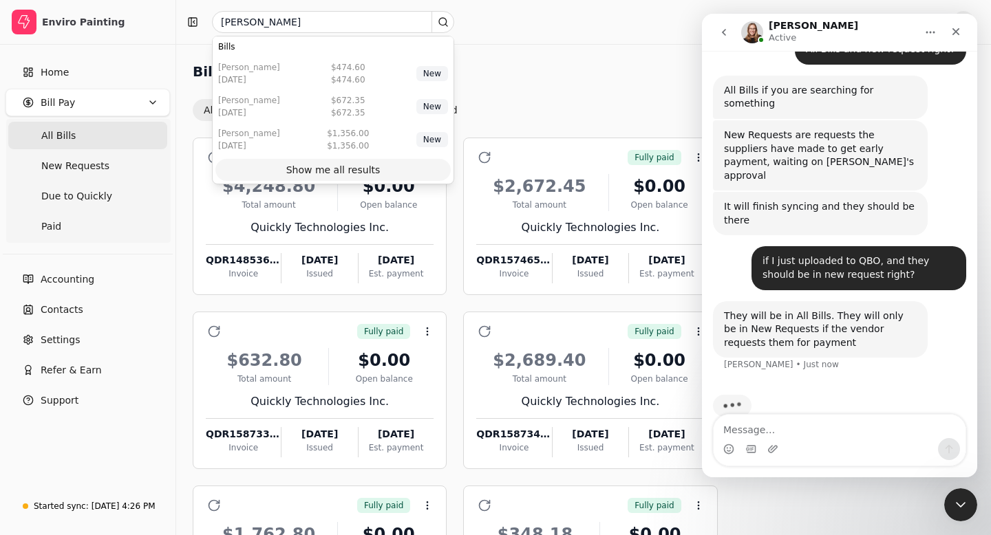
click at [329, 172] on div "Show me all results" at bounding box center [333, 170] width 94 height 14
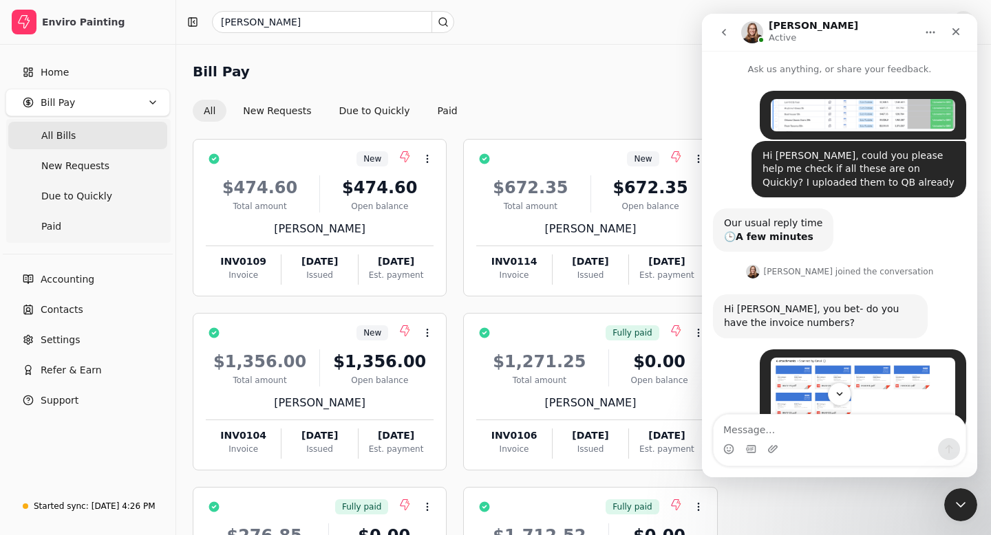
scroll to position [287, 0]
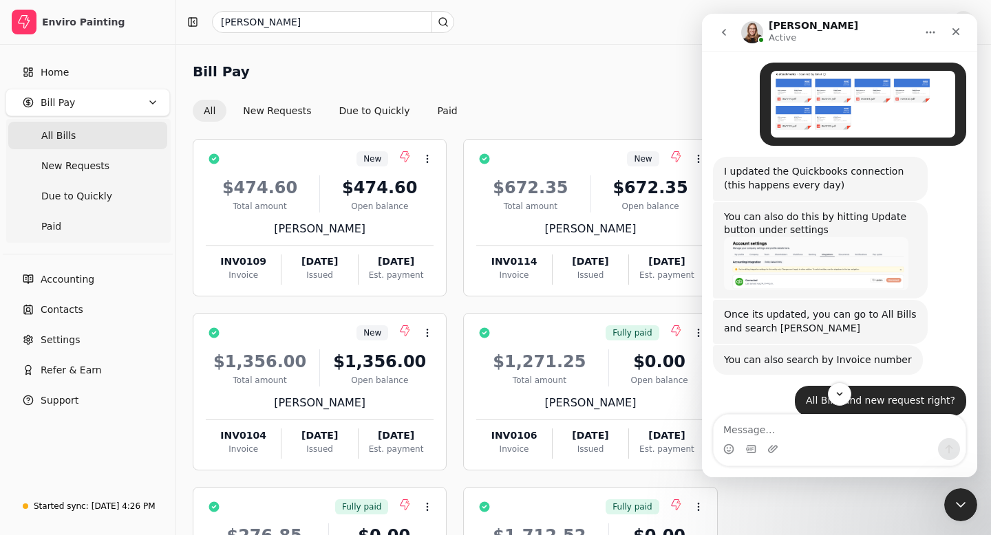
click at [869, 90] on img "Nancy says…" at bounding box center [862, 104] width 184 height 67
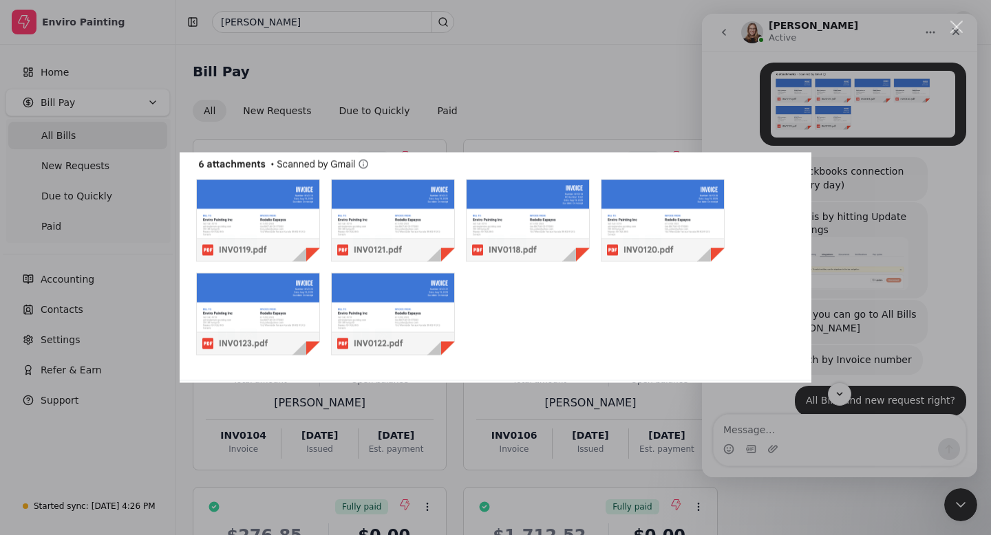
click at [907, 252] on div "Intercom messenger" at bounding box center [495, 267] width 991 height 535
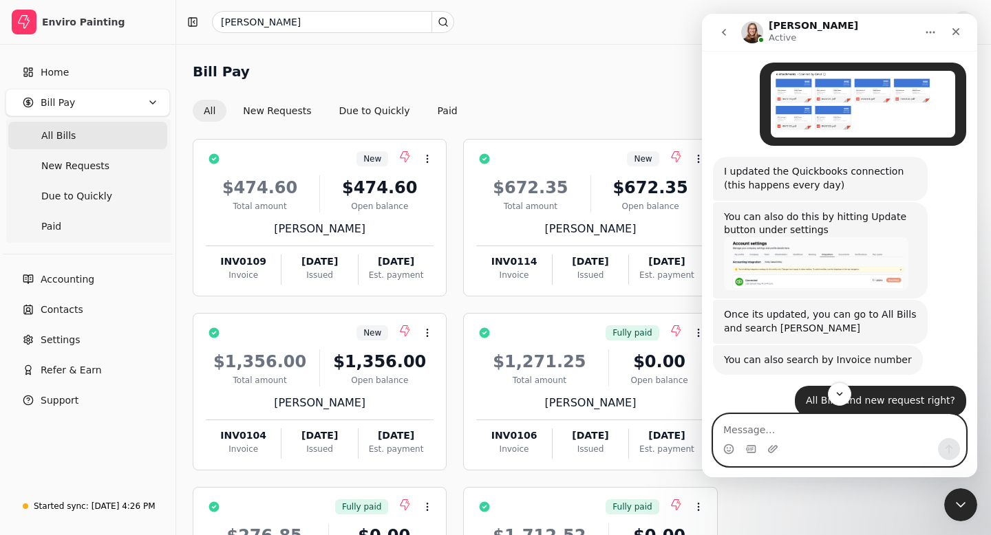
click at [748, 431] on textarea "Message…" at bounding box center [839, 426] width 252 height 23
type textarea "s"
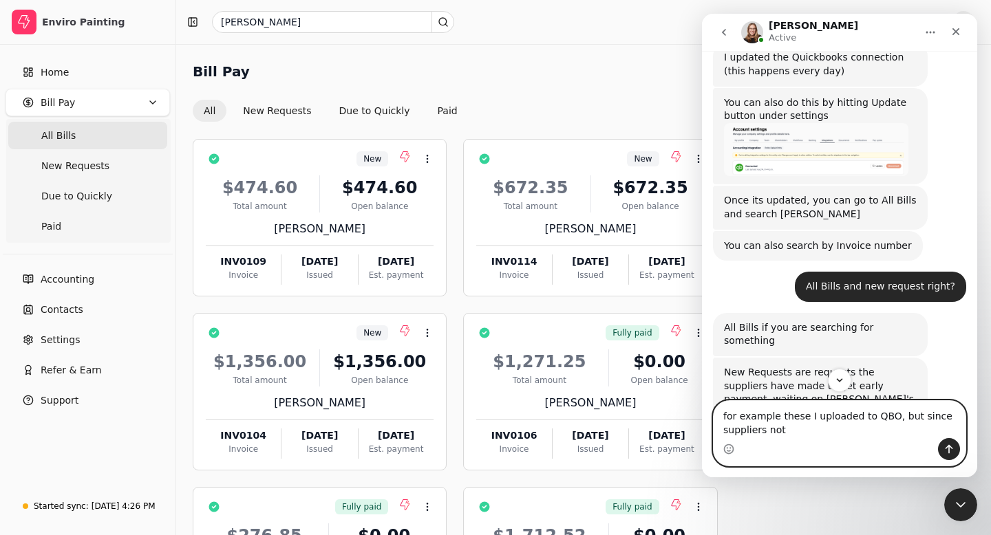
scroll to position [725, 0]
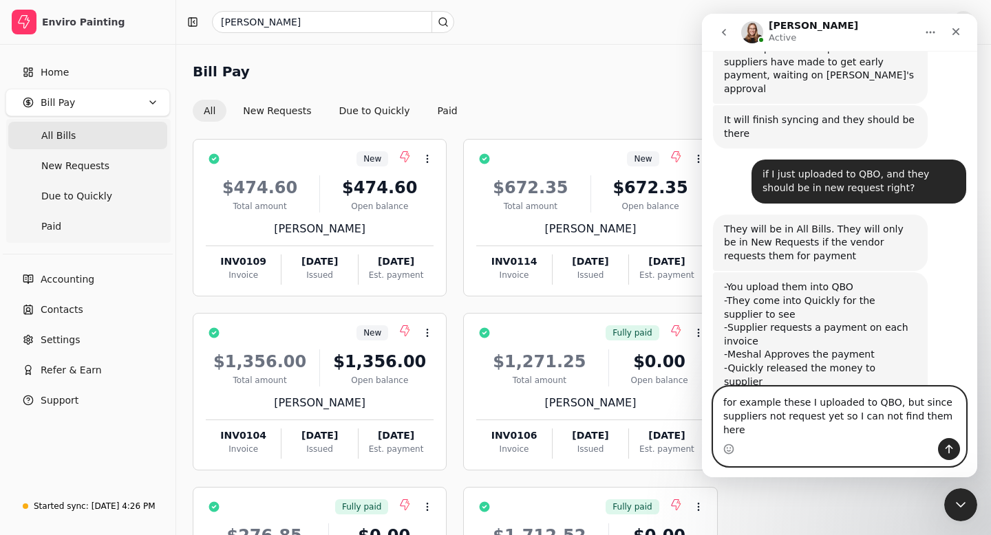
type textarea "for example these I uploaded to QBO, but since suppliers not request yet so I c…"
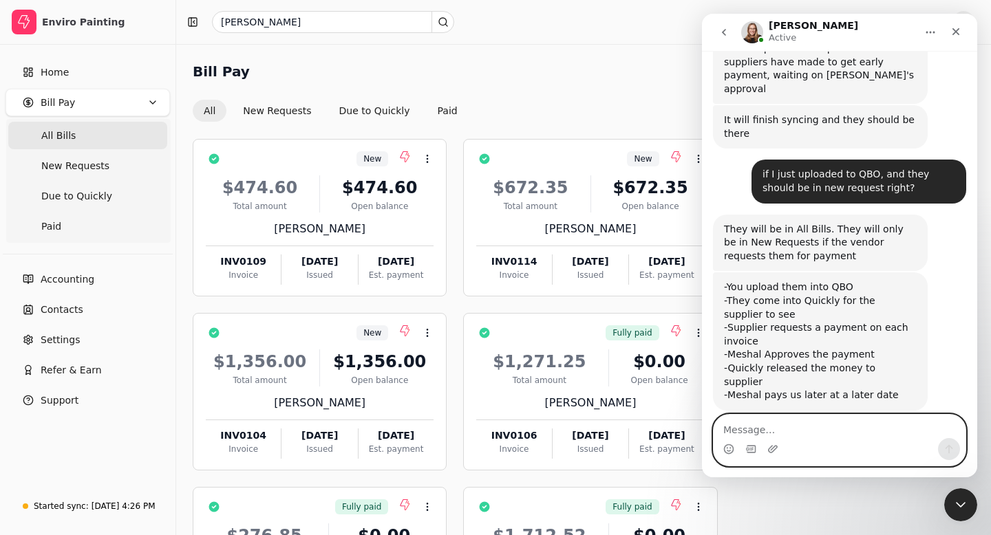
scroll to position [779, 0]
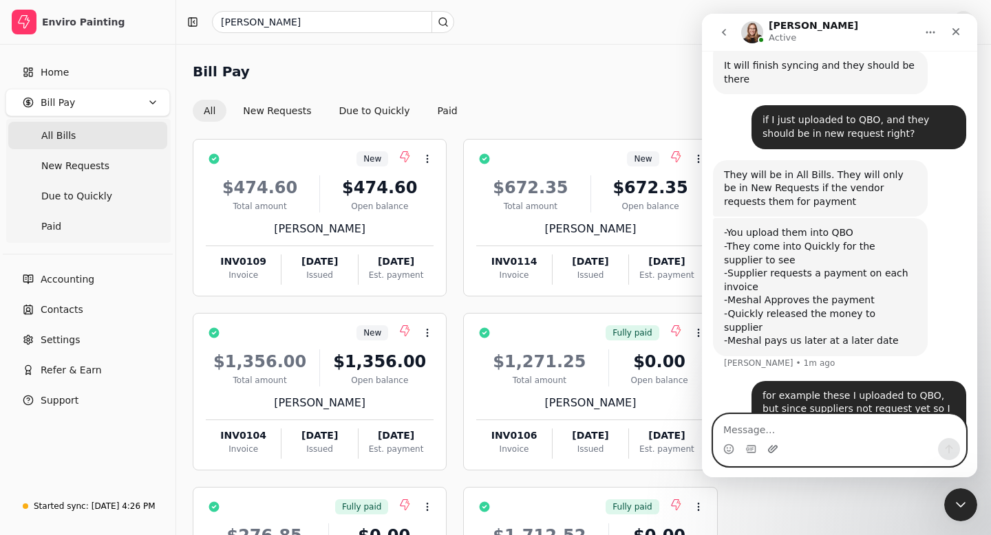
click at [773, 450] on icon "Upload attachment" at bounding box center [773, 449] width 10 height 8
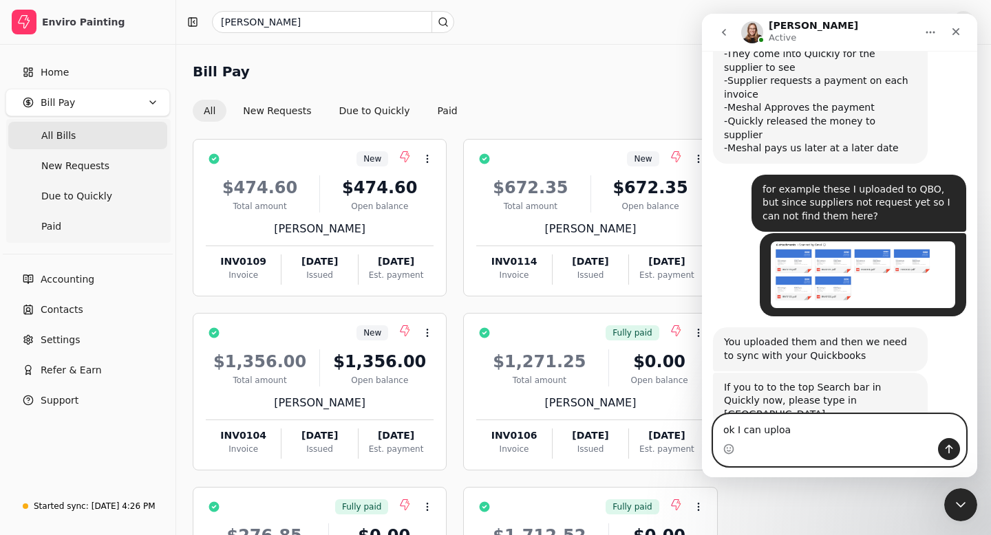
scroll to position [1017, 0]
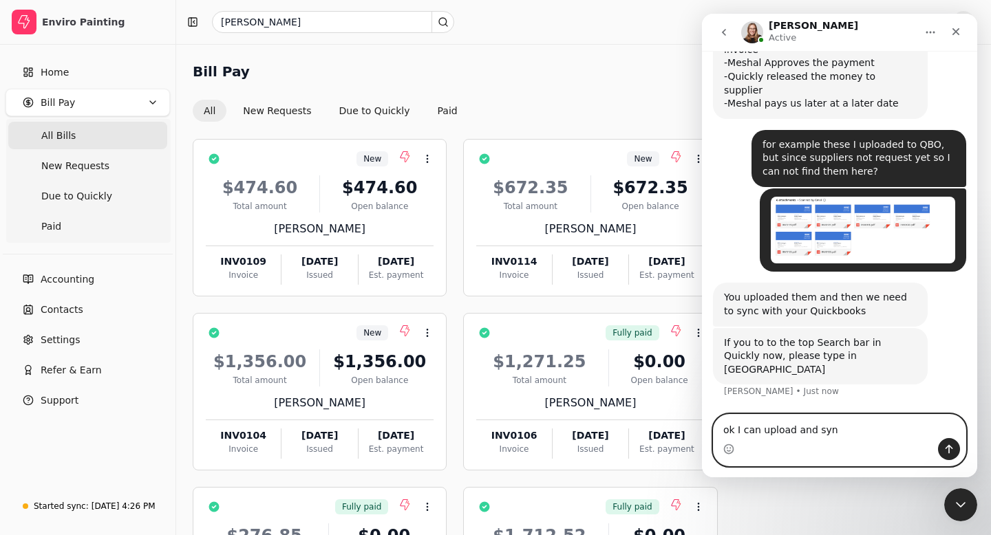
type textarea "ok I can upload and sync"
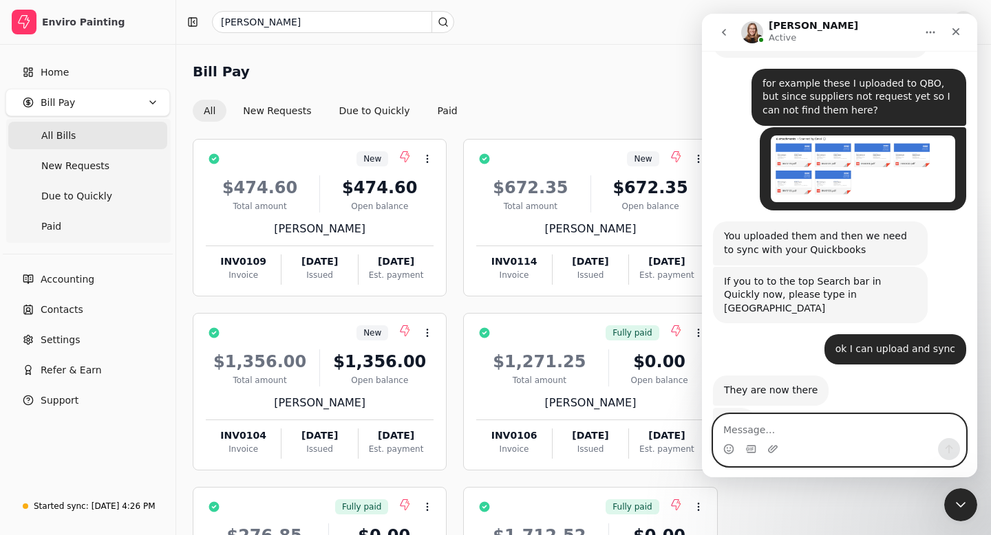
scroll to position [1077, 0]
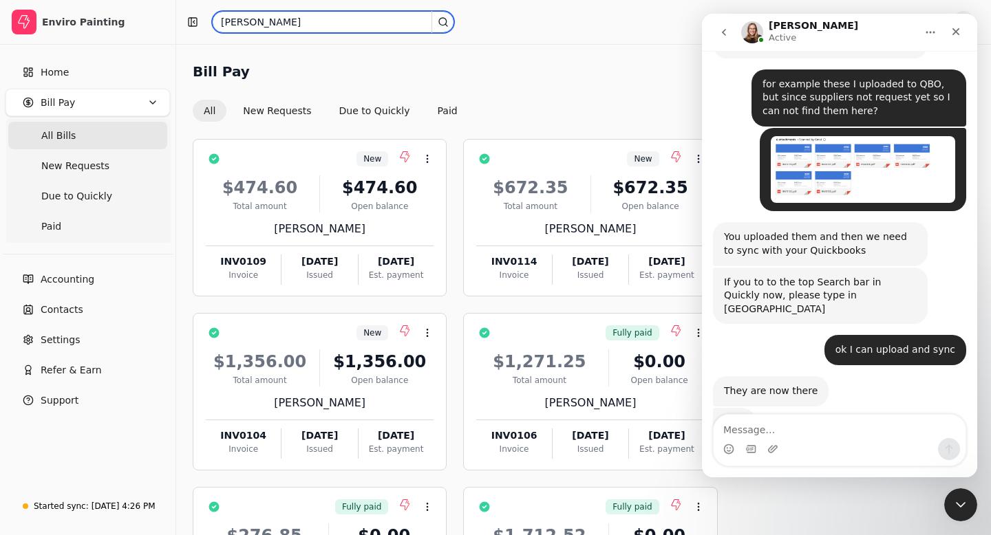
click at [261, 23] on input "[PERSON_NAME]" at bounding box center [333, 22] width 242 height 22
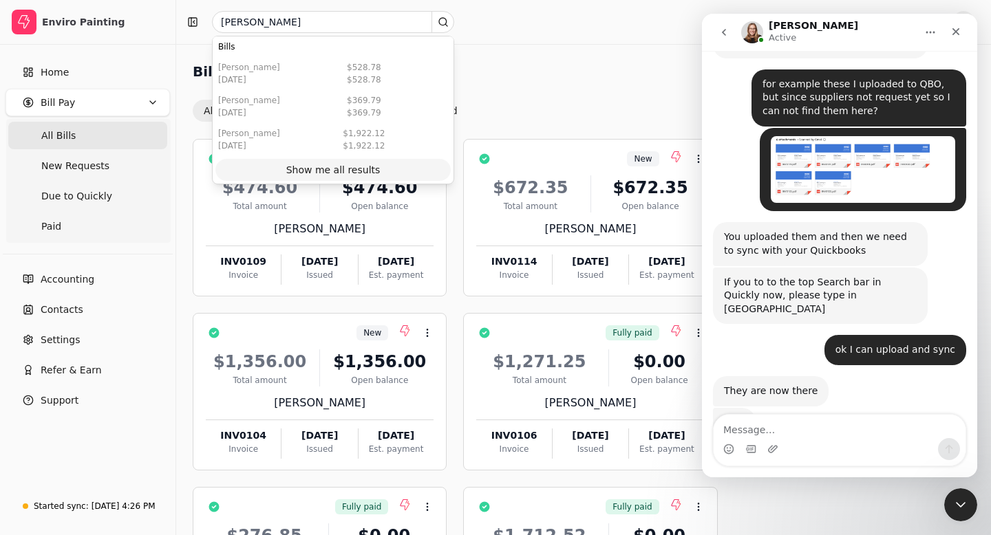
click at [327, 164] on div "Show me all results" at bounding box center [333, 170] width 94 height 14
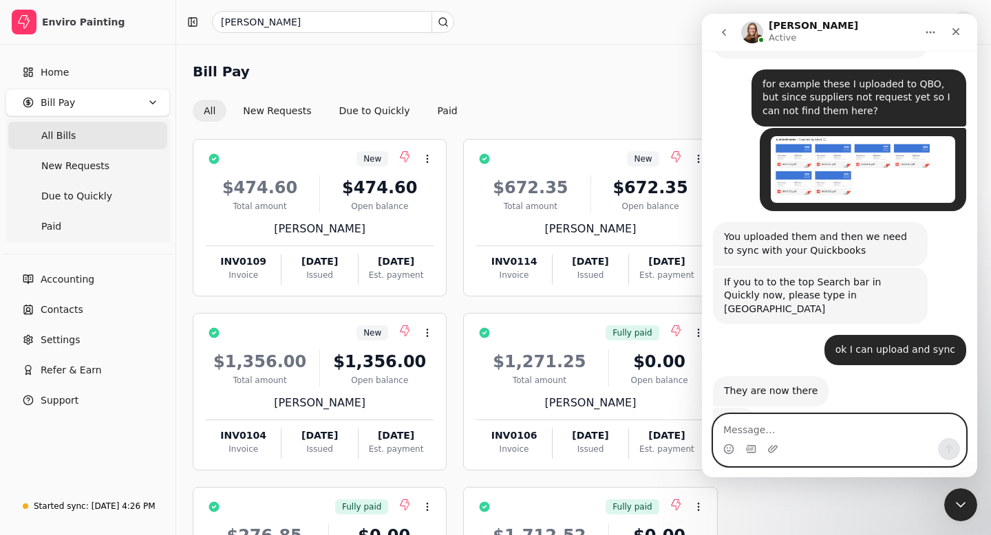
click at [739, 428] on textarea "Message…" at bounding box center [839, 426] width 252 height 23
type textarea "no they are not there"
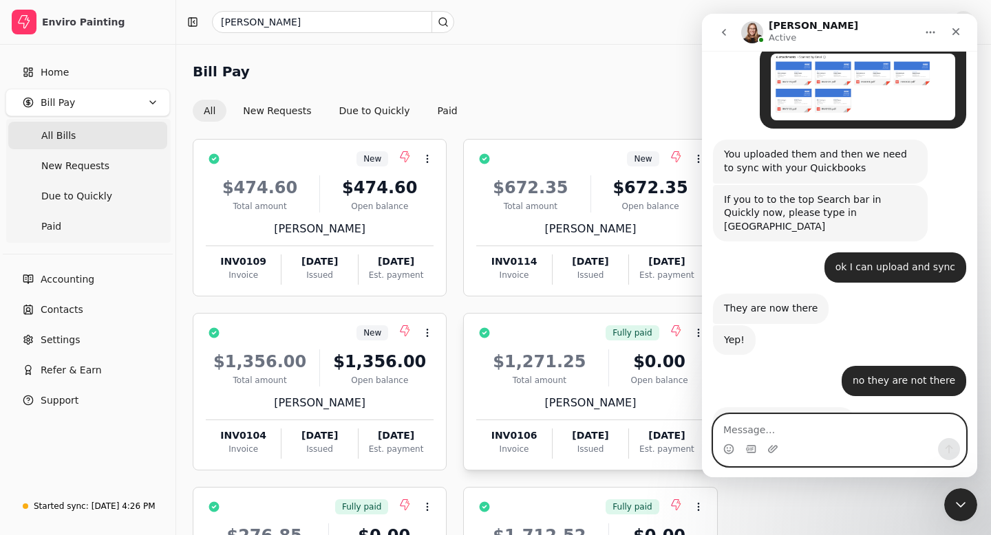
scroll to position [1159, 0]
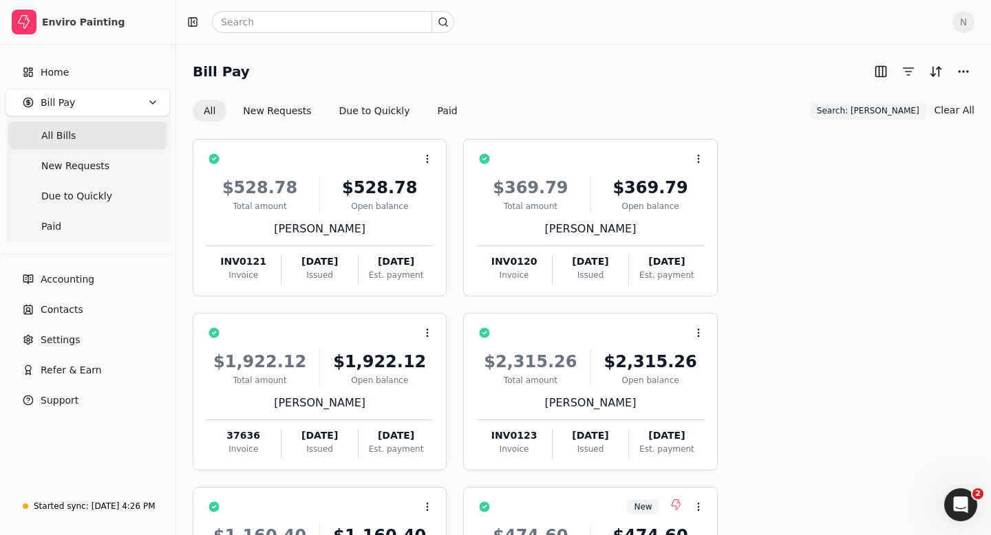
click at [963, 501] on icon "Open Intercom Messenger" at bounding box center [960, 505] width 23 height 23
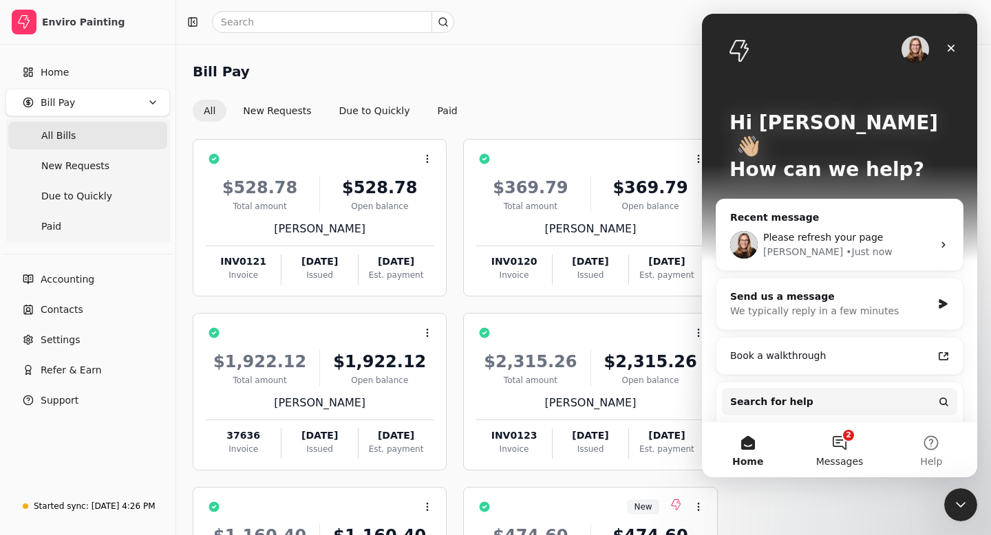
click at [841, 446] on button "2 Messages" at bounding box center [838, 449] width 91 height 55
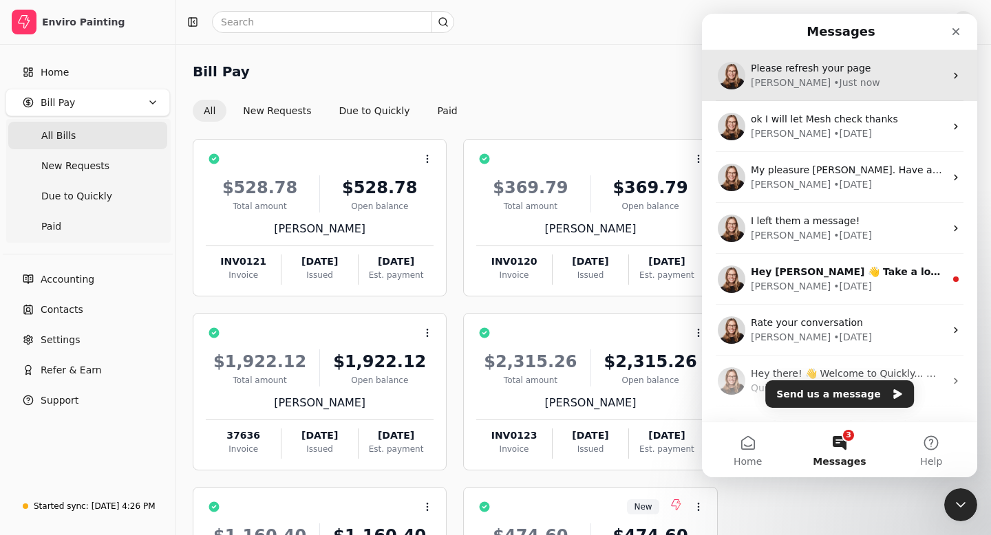
click at [869, 78] on div "[PERSON_NAME] • Just now" at bounding box center [847, 83] width 194 height 14
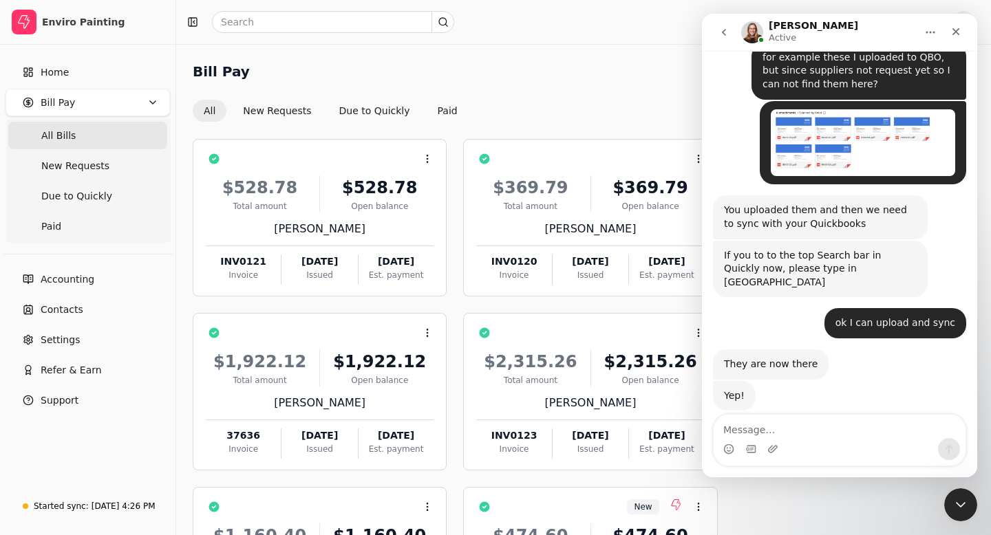
scroll to position [1159, 0]
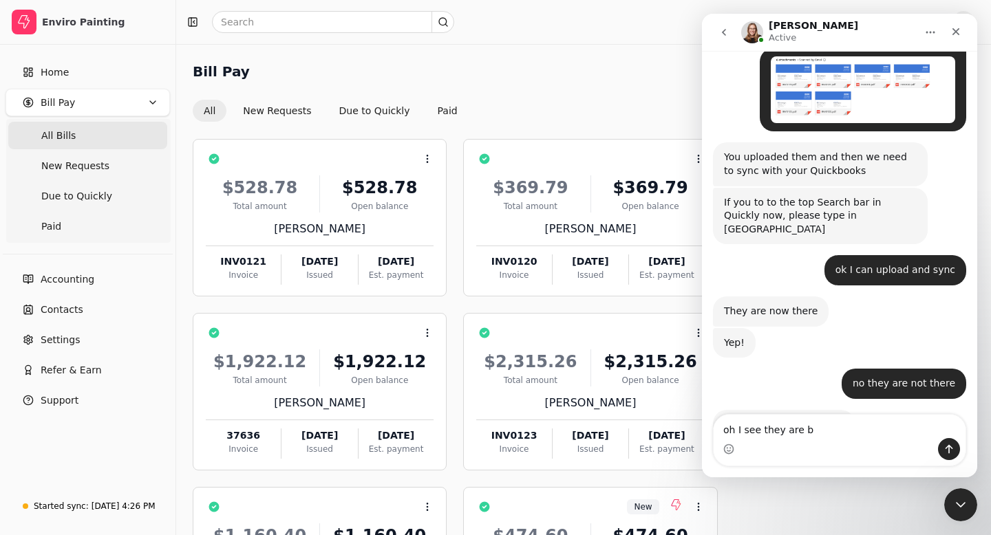
type textarea "oh I see they are"
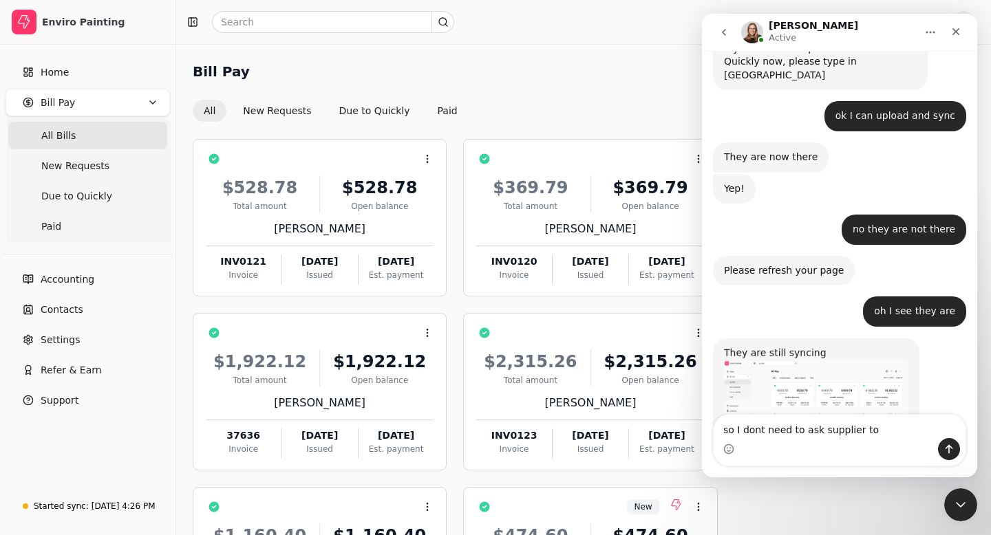
scroll to position [1321, 0]
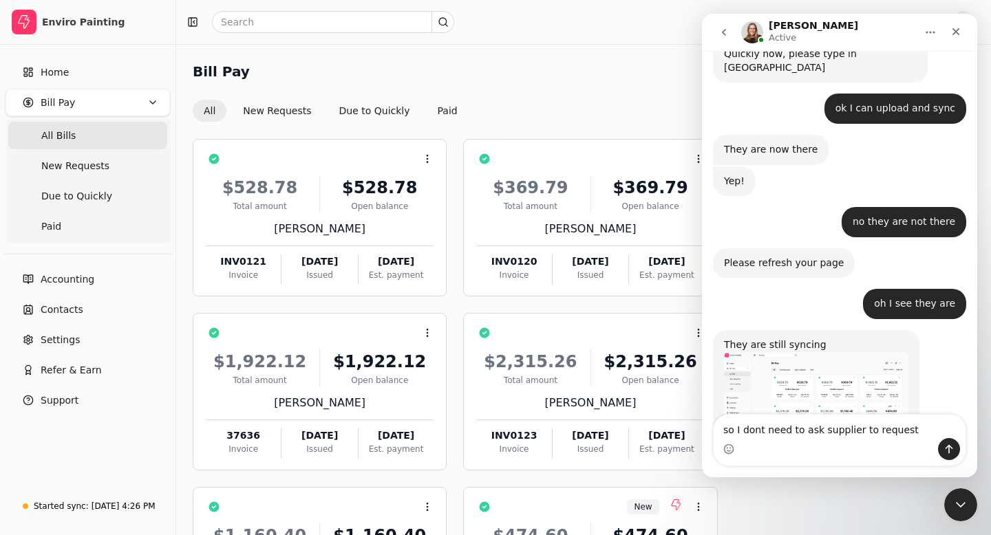
type textarea "so I dont need to ask supplier to request?"
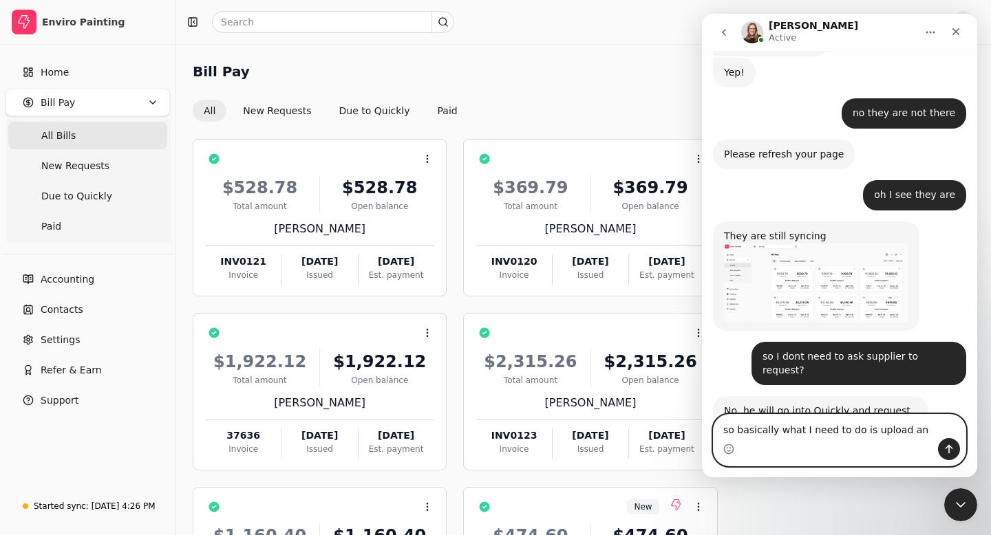
scroll to position [1482, 0]
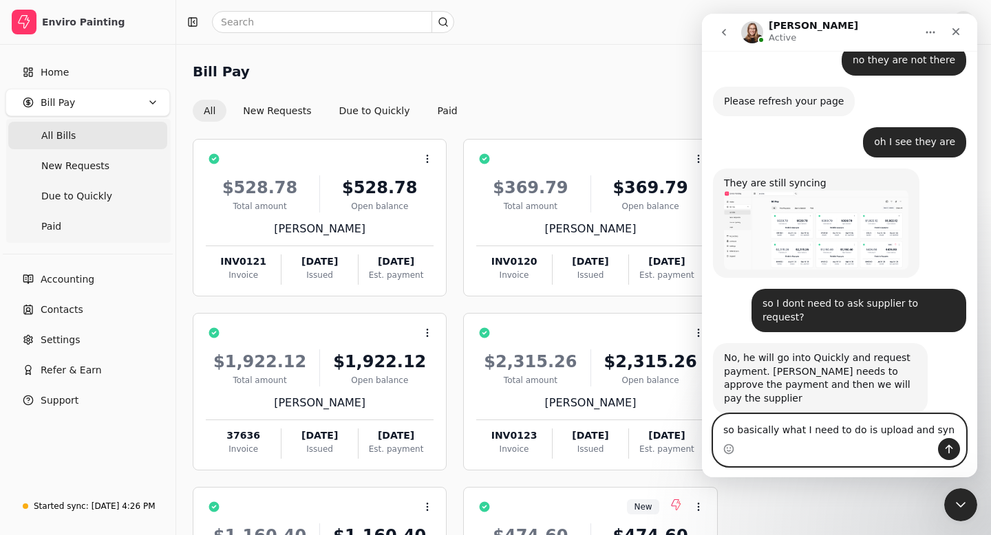
type textarea "so basically what I need to do is upload and sync"
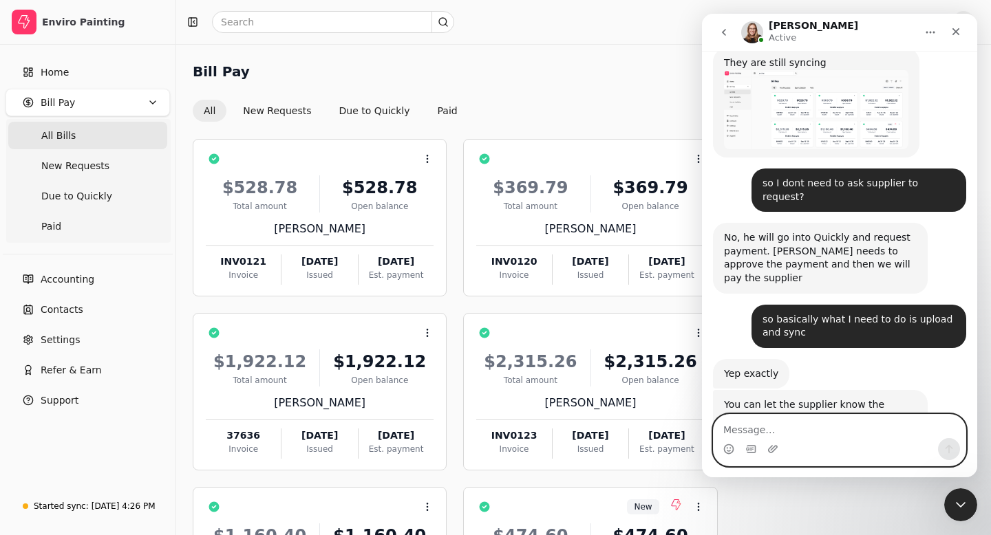
scroll to position [1601, 0]
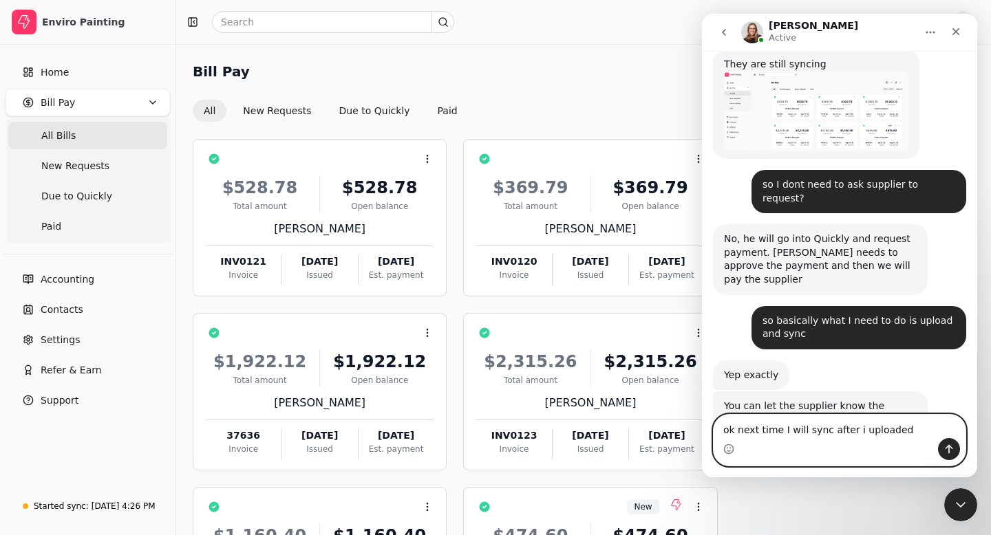
type textarea "ok next time I will sync after i uploaded"
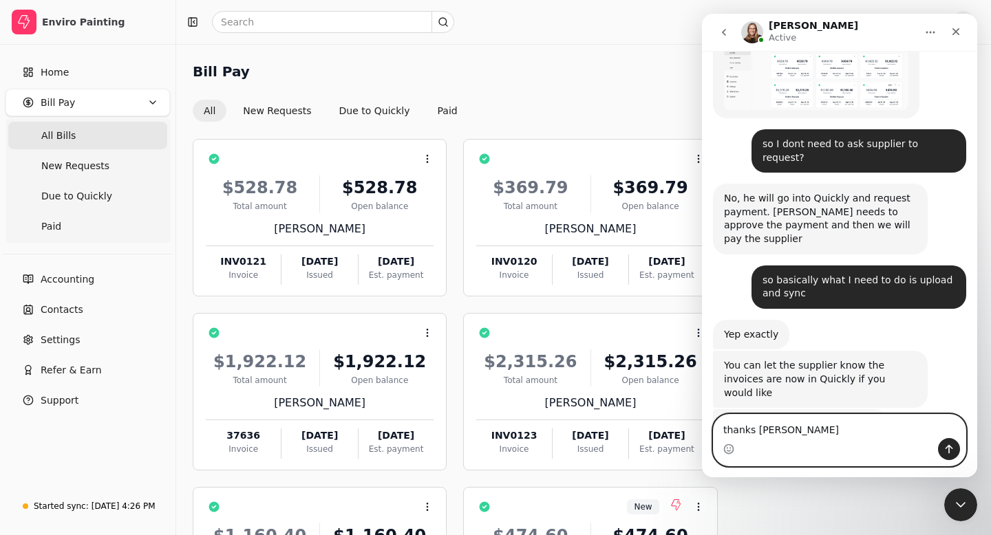
scroll to position [1695, 0]
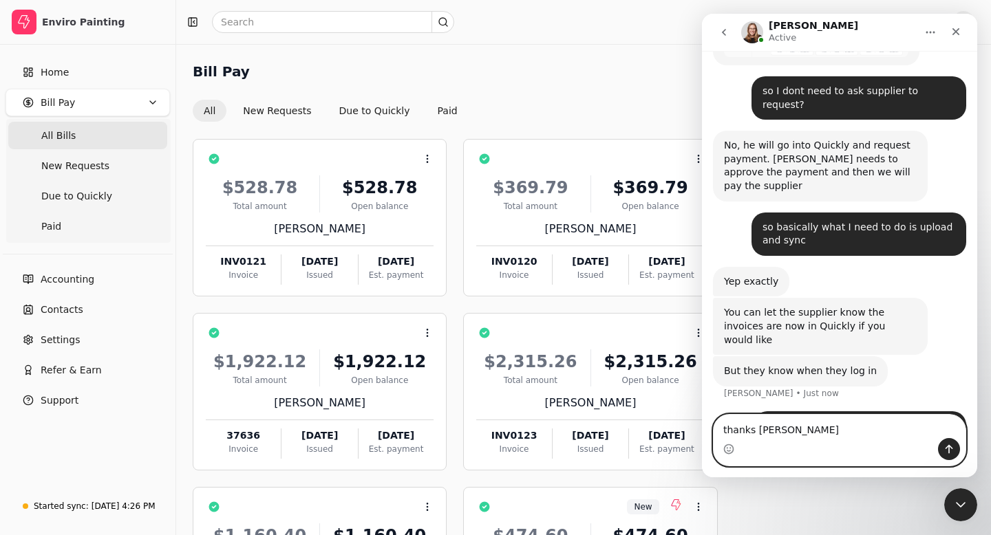
type textarea "thanks Evanne"
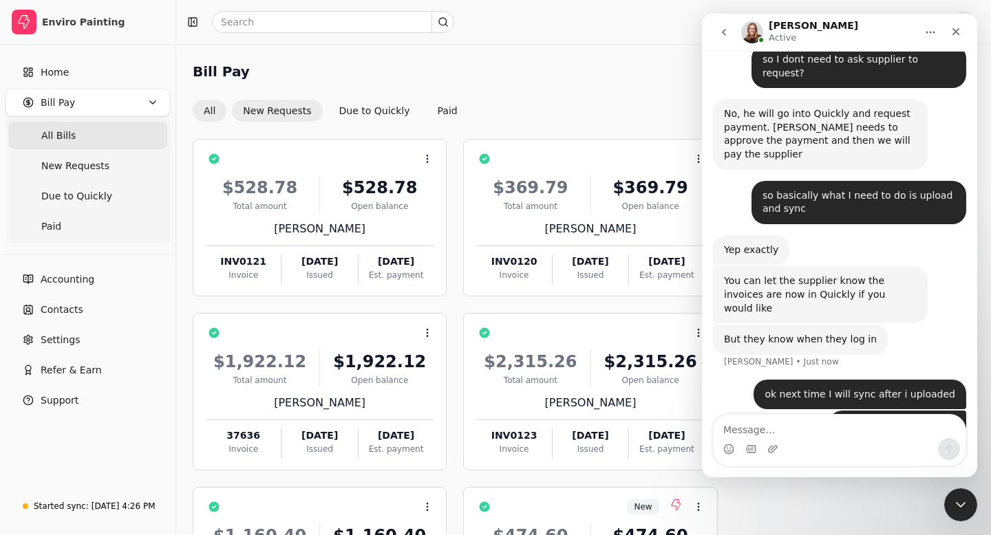
click at [282, 109] on button "New Requests" at bounding box center [277, 111] width 90 height 22
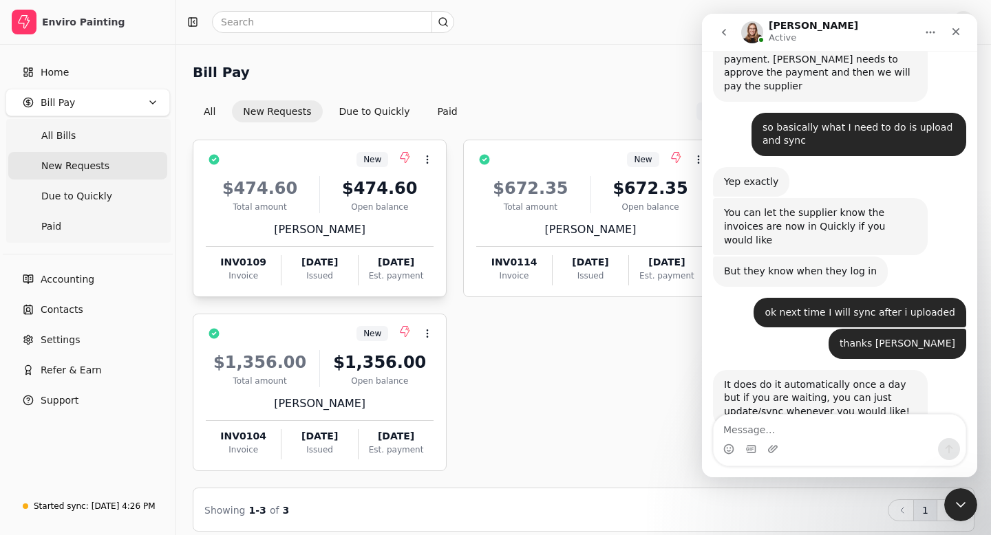
scroll to position [12, 0]
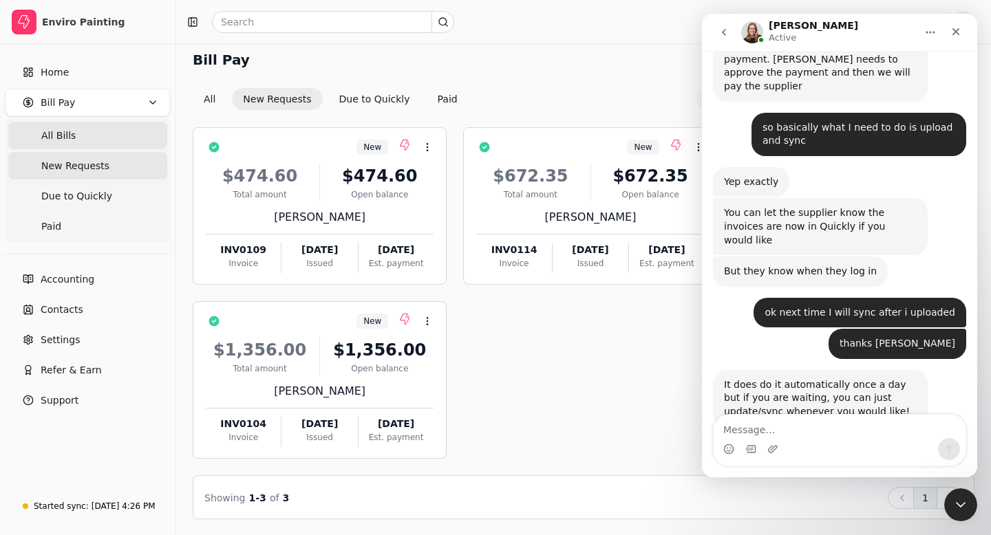
click at [75, 131] on Bills "All Bills" at bounding box center [87, 136] width 159 height 28
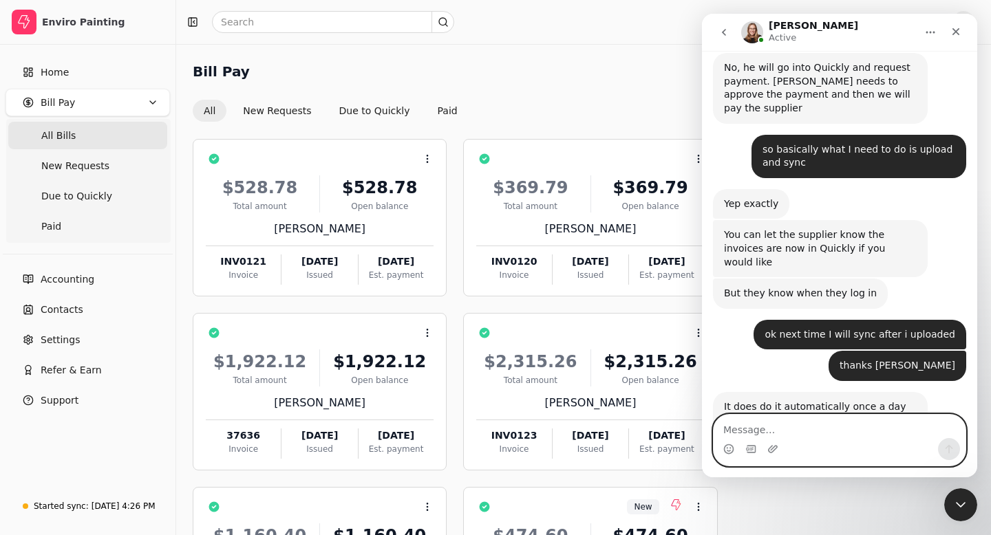
click at [739, 432] on textarea "Message…" at bounding box center [839, 426] width 252 height 23
type textarea "happy friday"
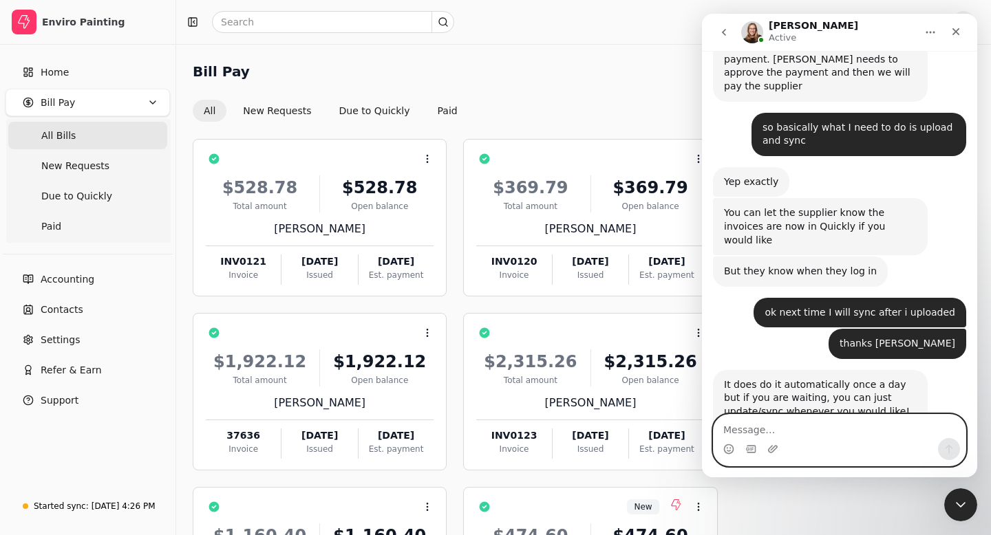
scroll to position [1814, 0]
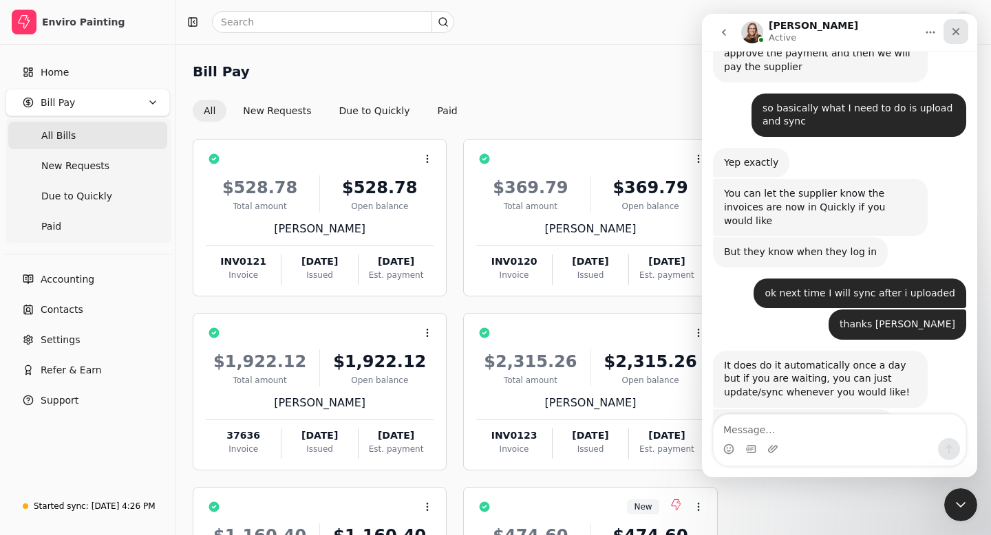
click at [953, 26] on icon "Close" at bounding box center [955, 31] width 11 height 11
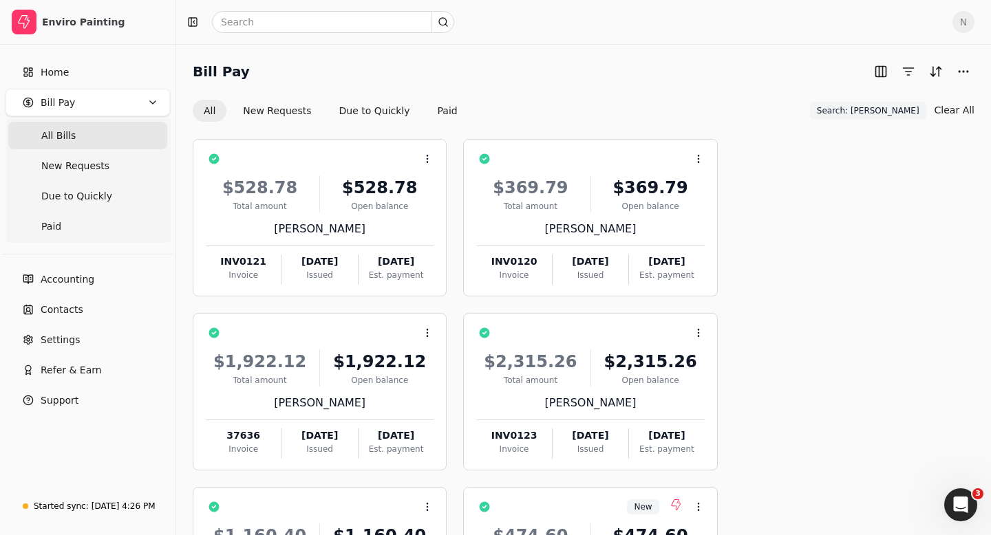
click at [79, 133] on Bills "All Bills" at bounding box center [87, 136] width 159 height 28
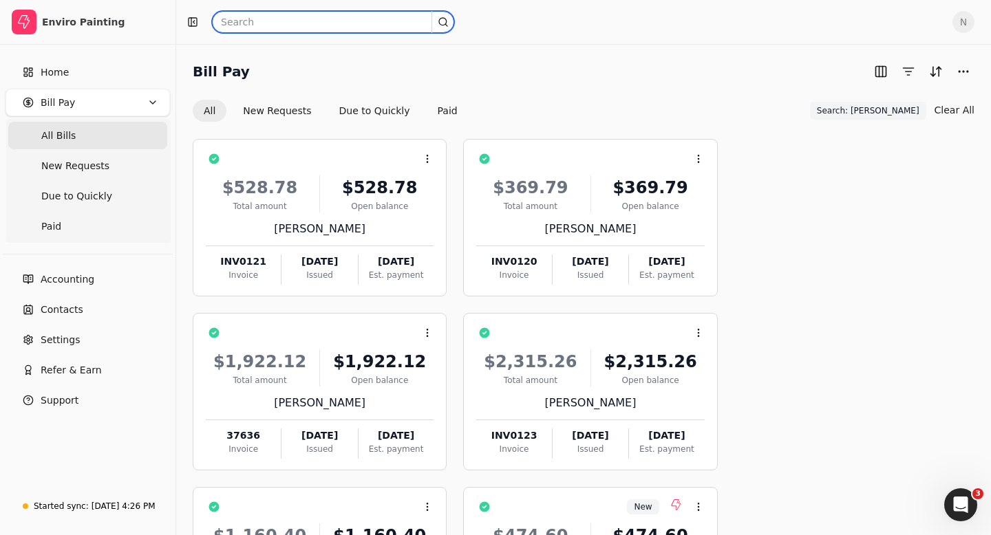
click at [249, 17] on input "text" at bounding box center [333, 22] width 242 height 22
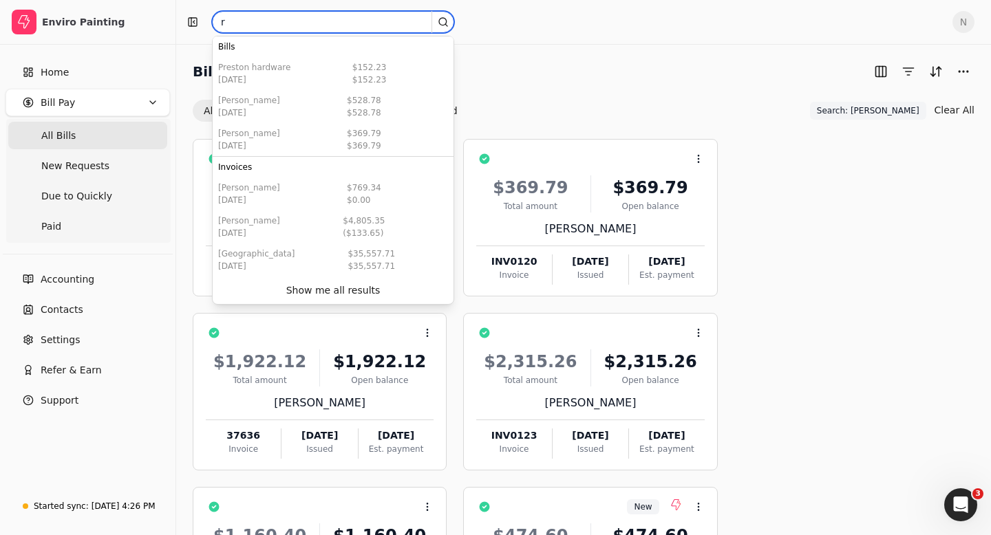
type input "rodelio"
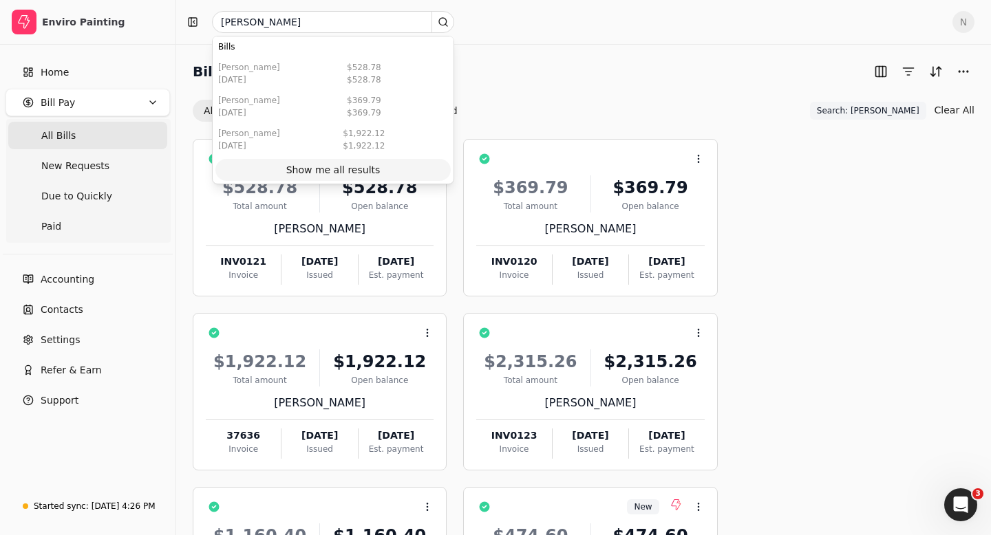
click at [353, 166] on div "Show me all results" at bounding box center [333, 170] width 94 height 14
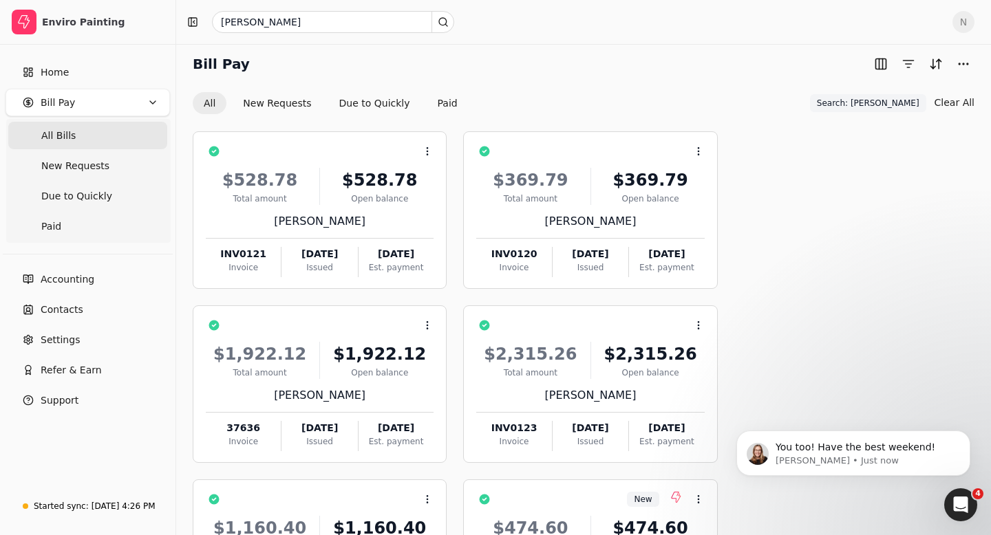
scroll to position [4, 0]
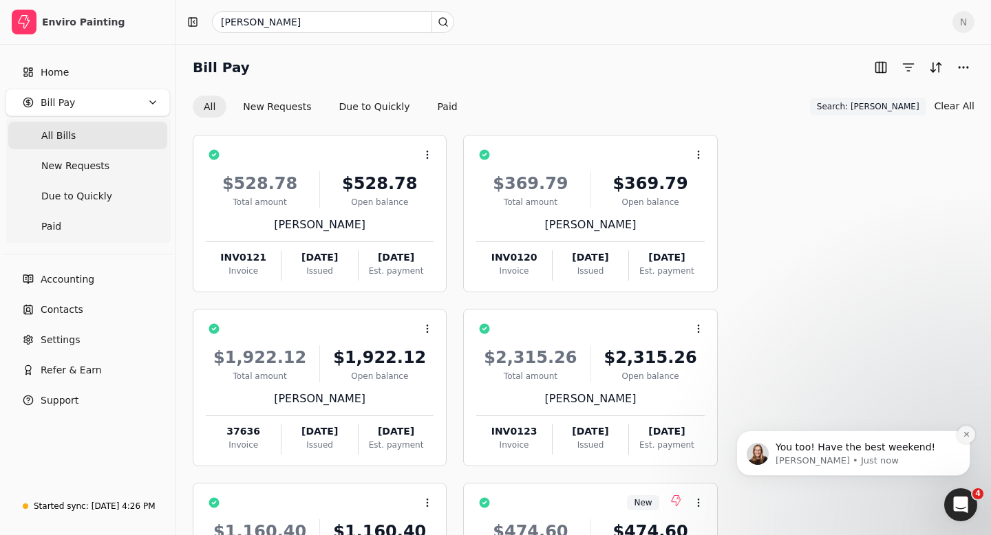
click at [968, 433] on icon "Dismiss notification" at bounding box center [965, 434] width 5 height 5
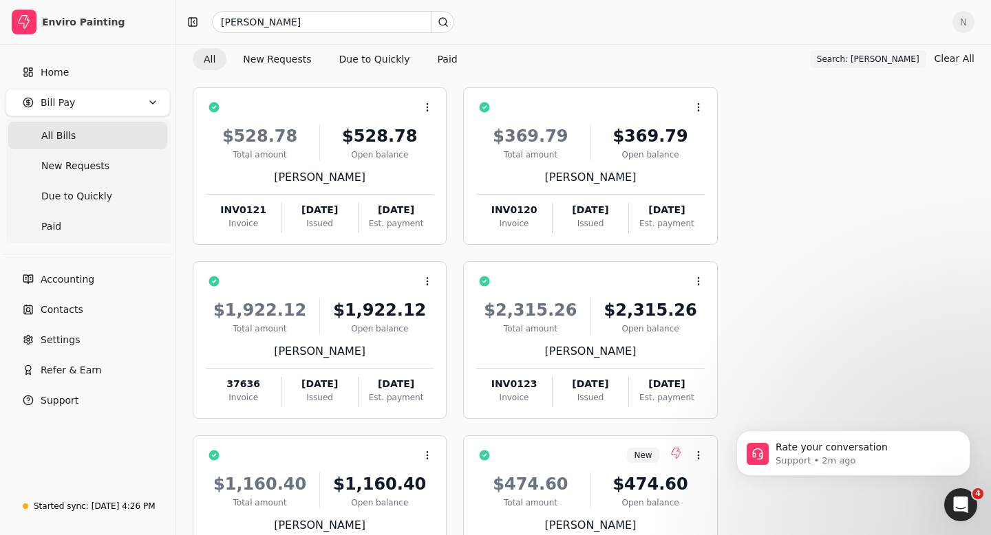
scroll to position [0, 0]
click at [967, 436] on icon "Dismiss notification" at bounding box center [965, 434] width 5 height 5
